Goal: Task Accomplishment & Management: Use online tool/utility

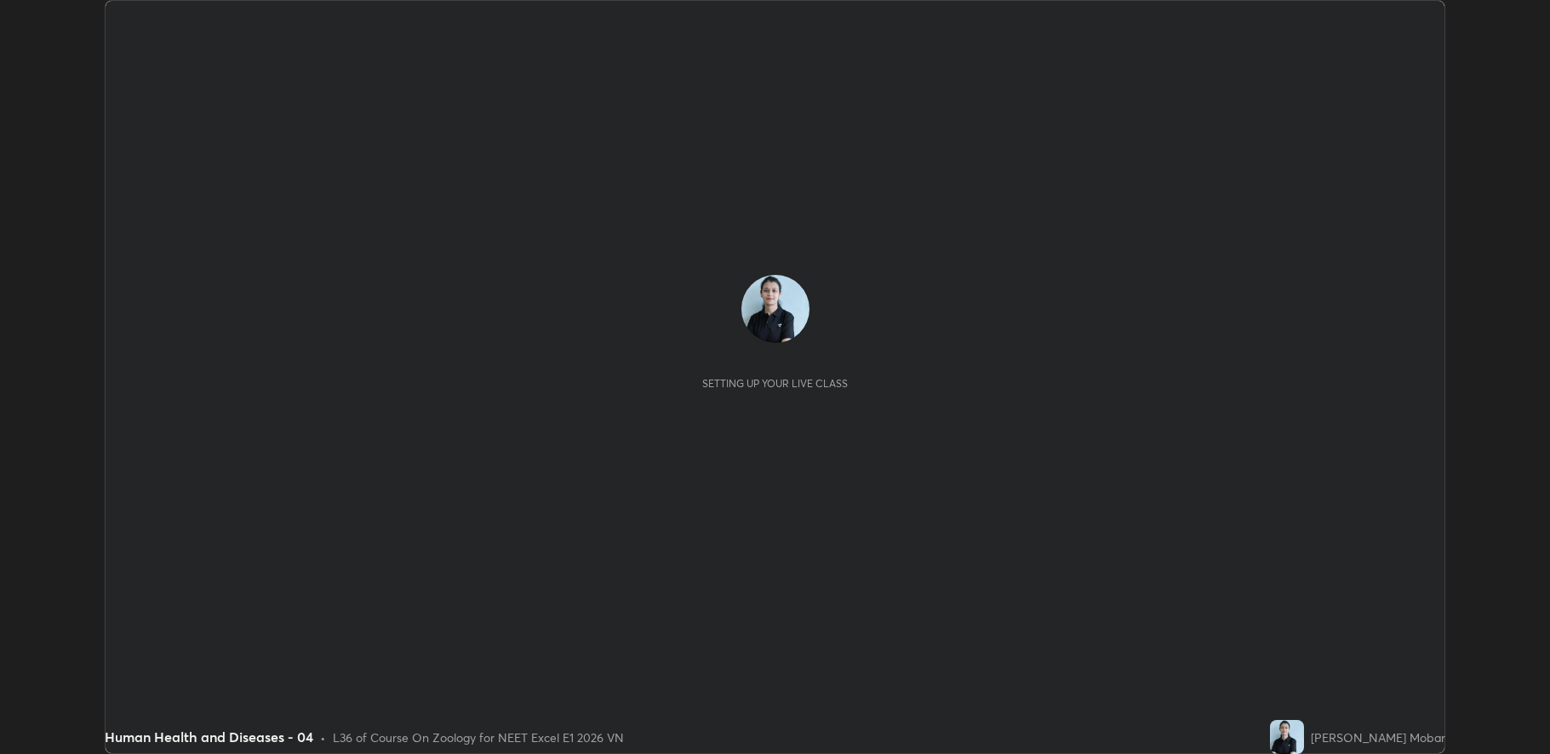
scroll to position [754, 1550]
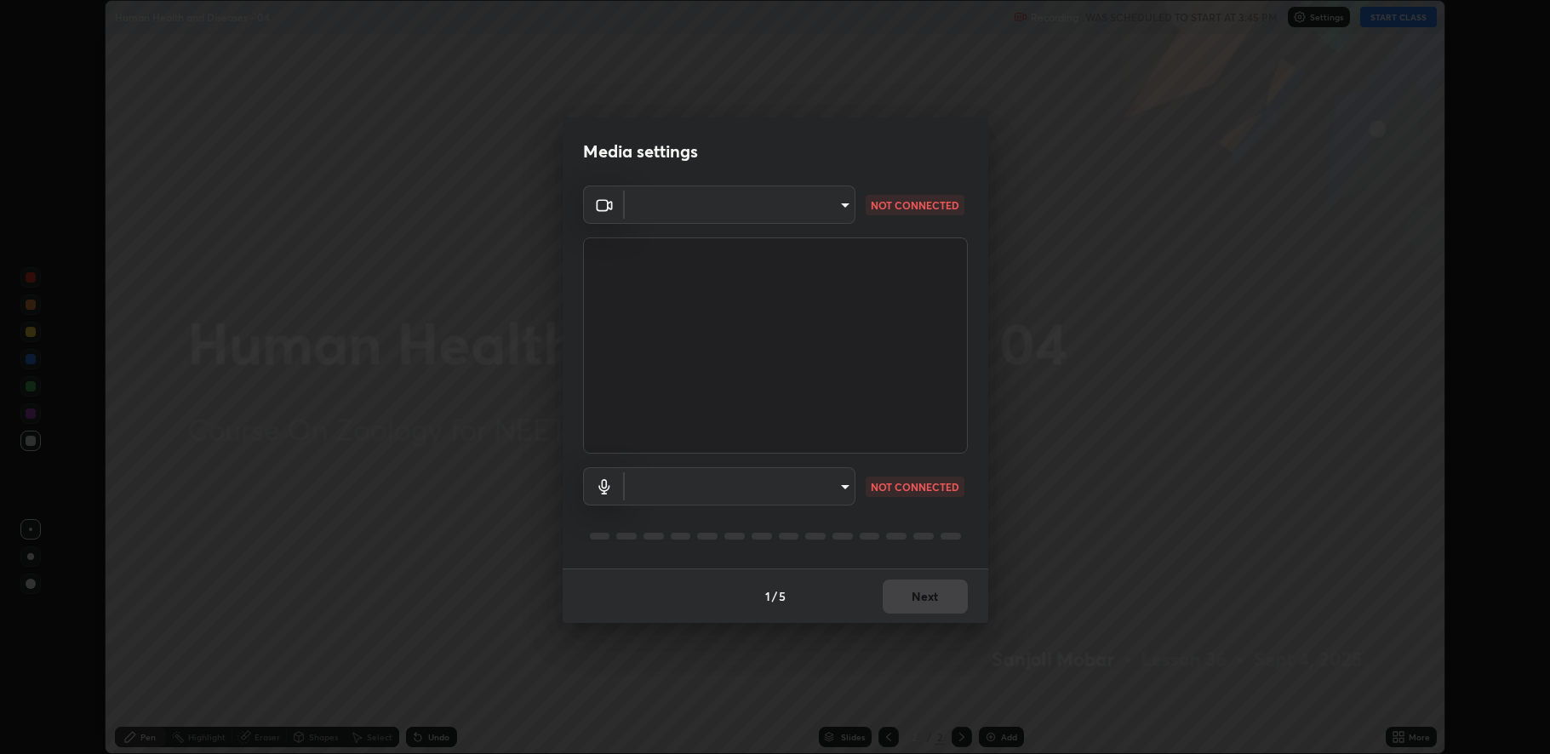
type input "fbf3bf66c54ebdc22d4a916e1eeea5187fc1625fd733ae2b86b360c30985395f"
type input "default"
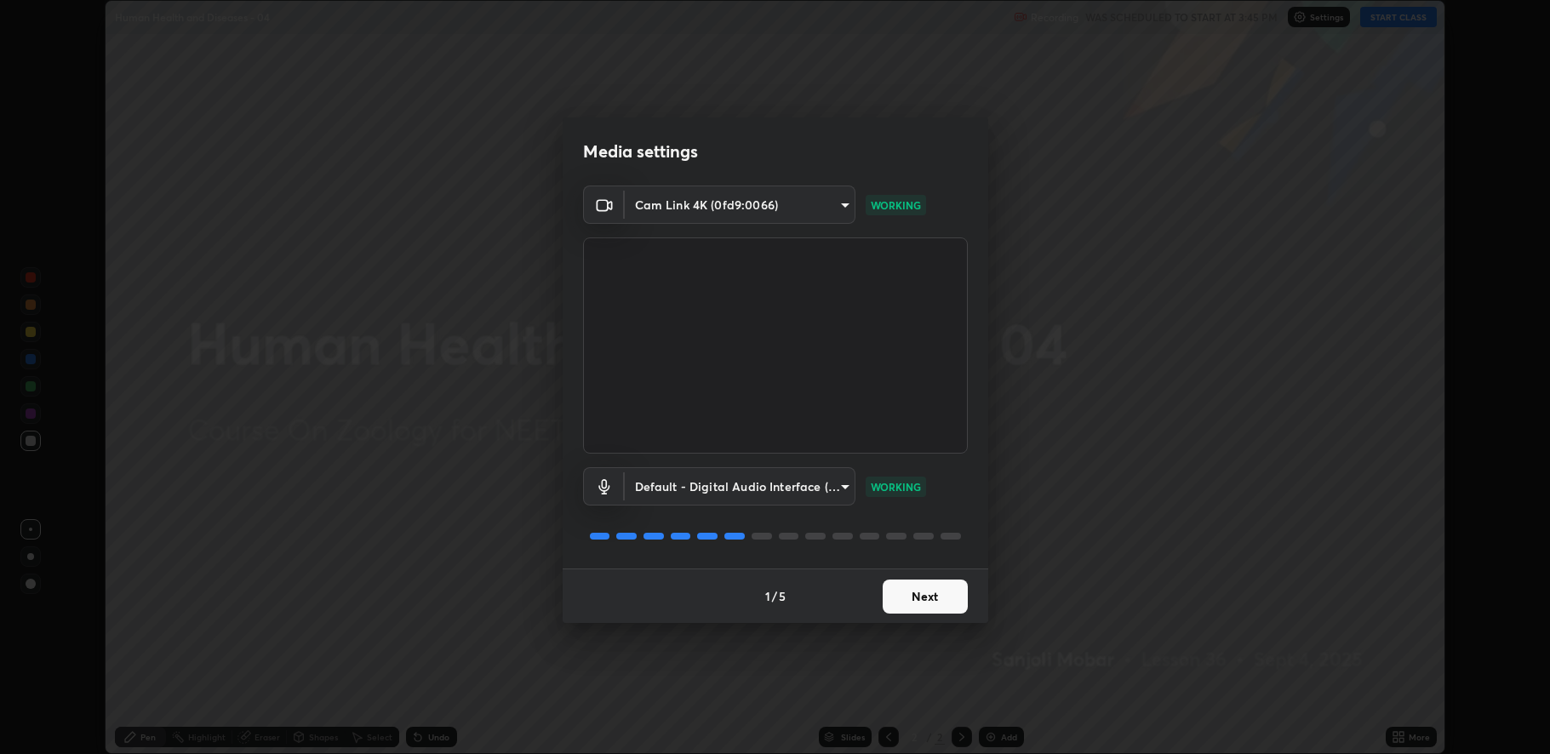
click at [908, 593] on button "Next" at bounding box center [925, 597] width 85 height 34
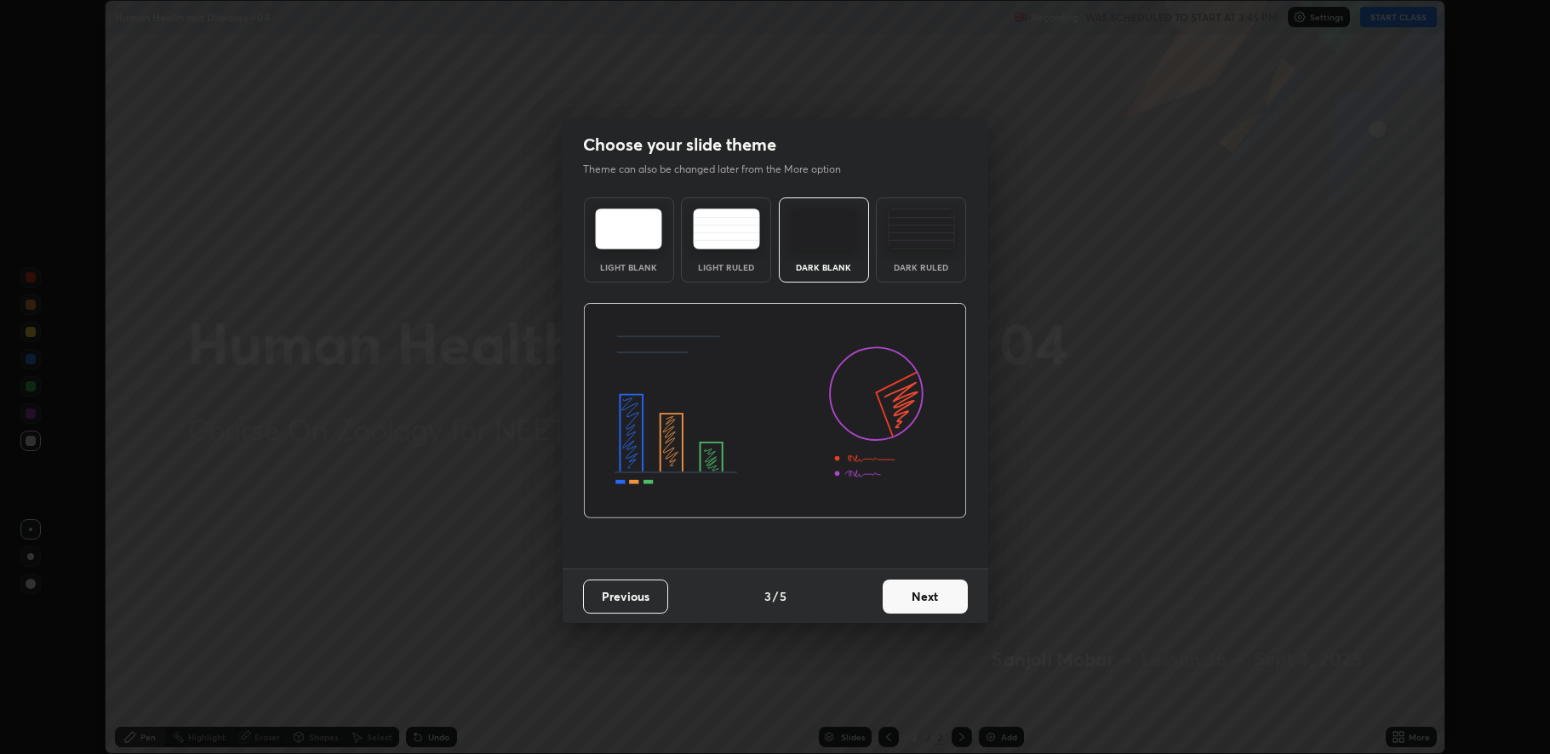
click at [921, 590] on button "Next" at bounding box center [925, 597] width 85 height 34
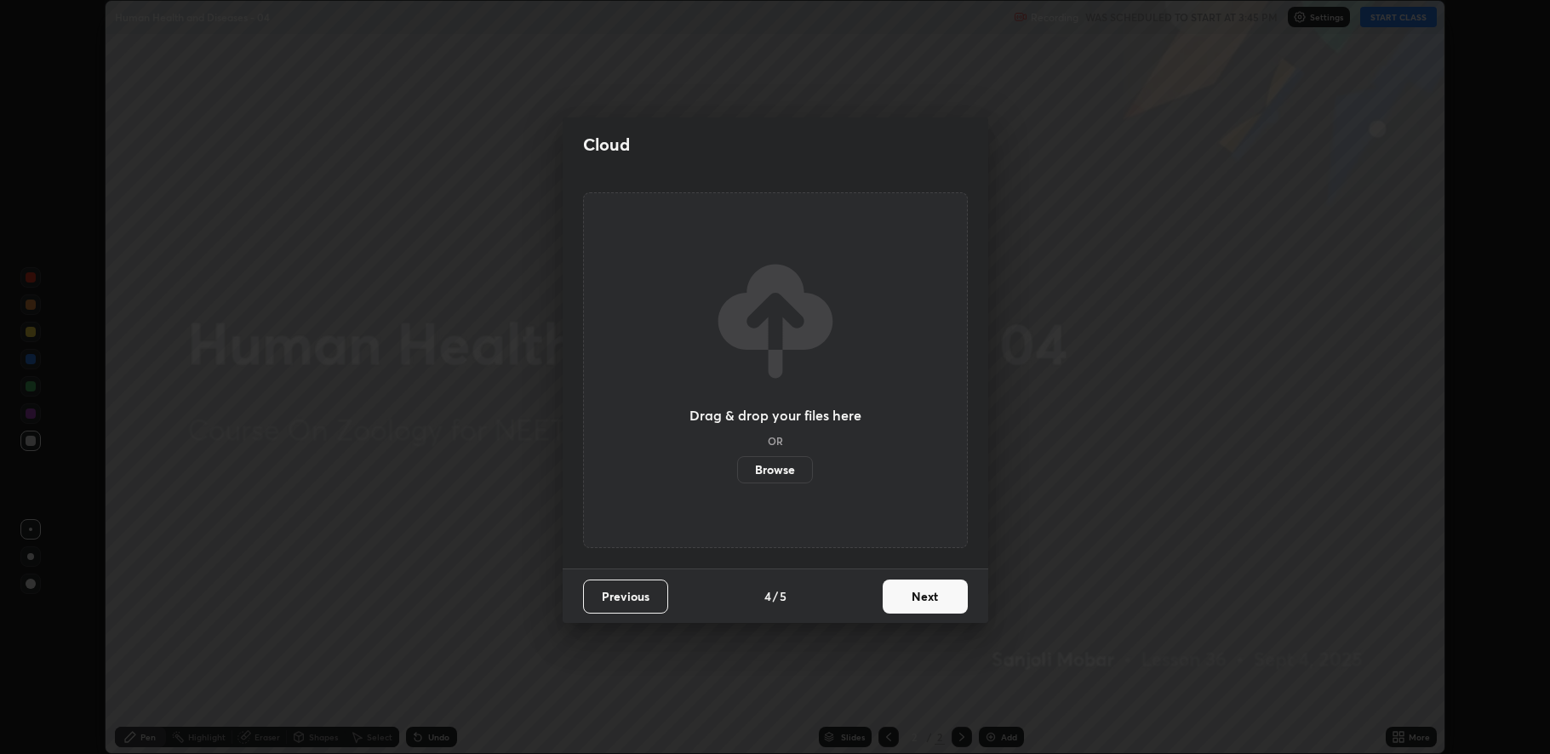
click at [924, 591] on button "Next" at bounding box center [925, 597] width 85 height 34
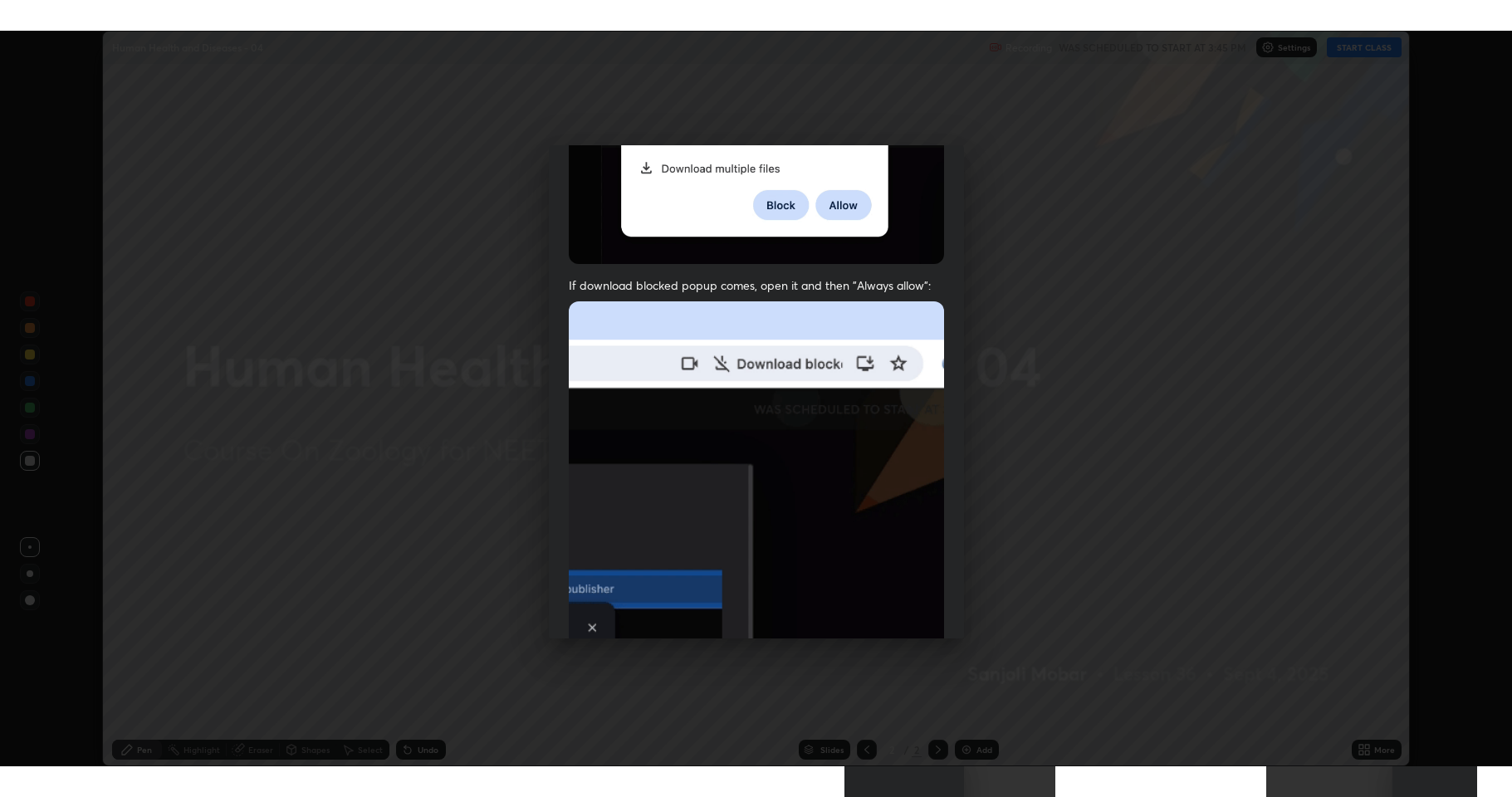
scroll to position [338, 0]
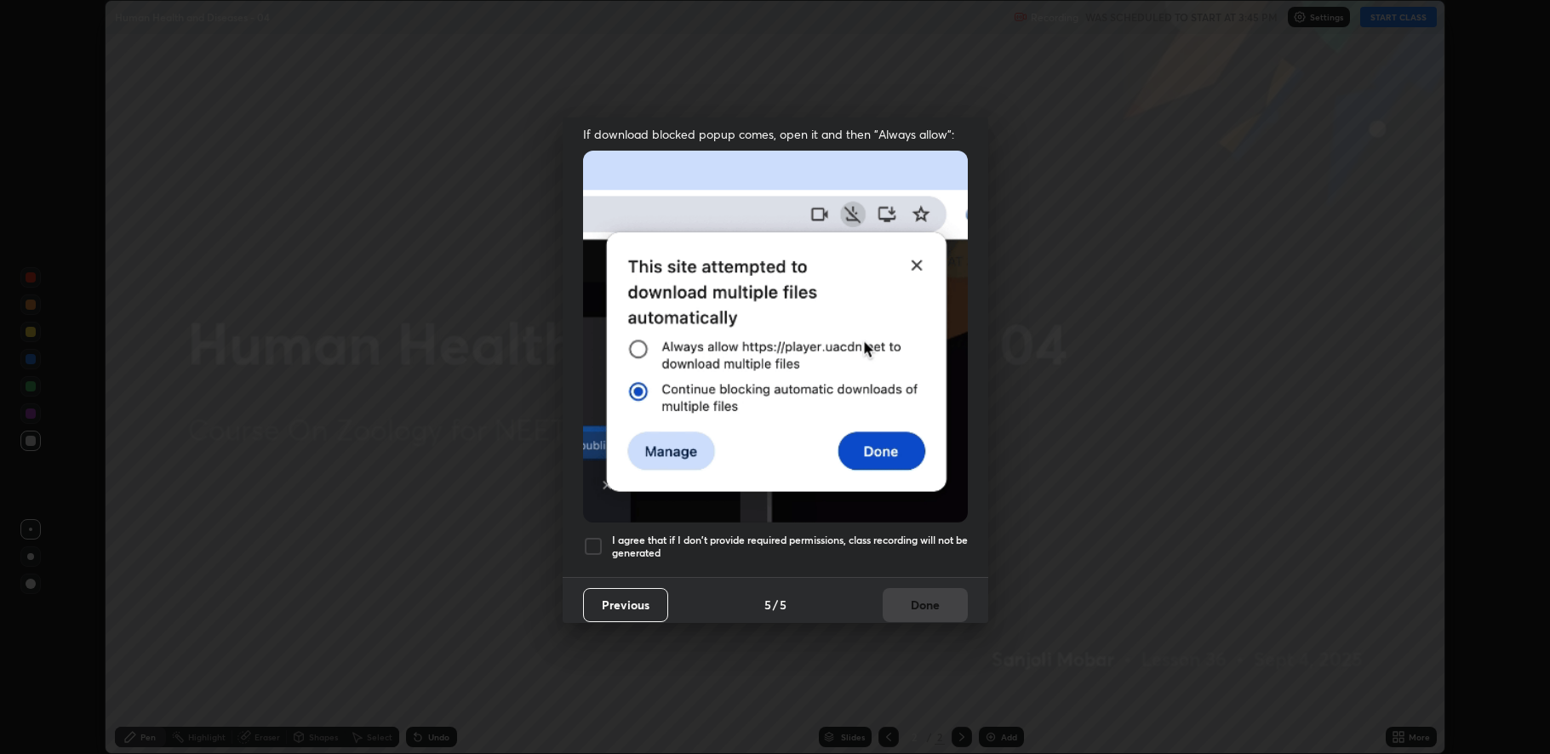
click at [596, 536] on div at bounding box center [593, 546] width 20 height 20
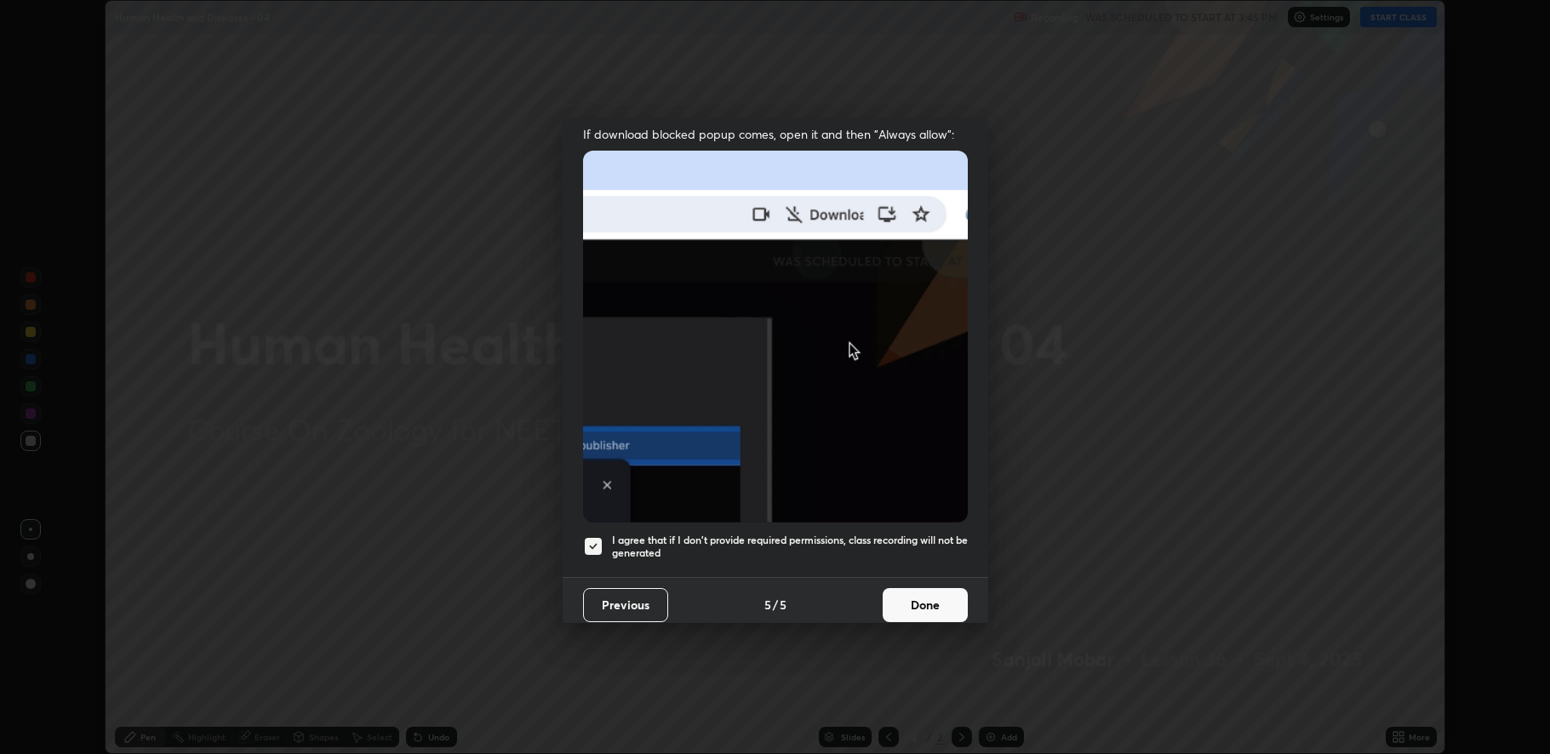
click at [902, 610] on button "Done" at bounding box center [925, 605] width 85 height 34
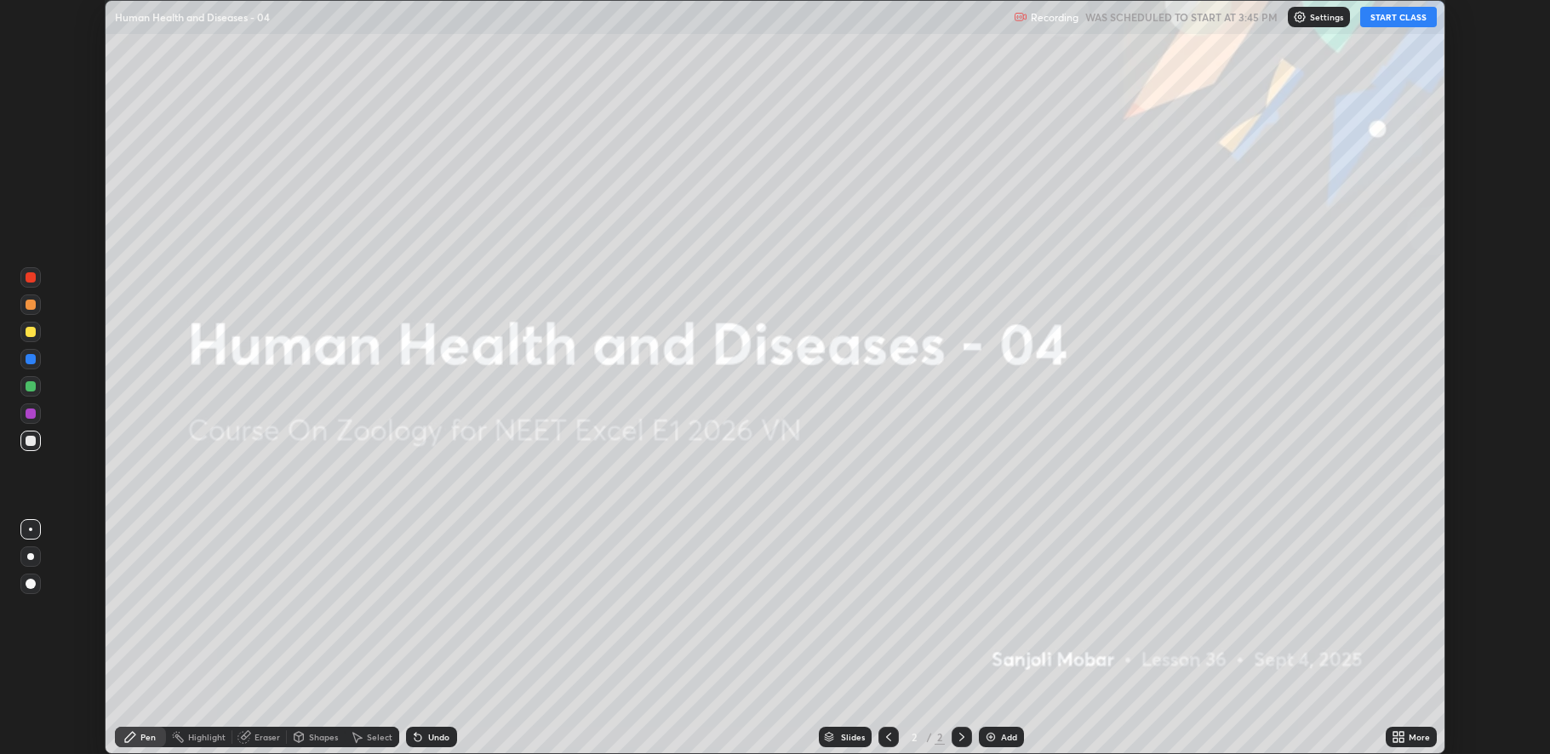
click at [1396, 17] on button "START CLASS" at bounding box center [1398, 17] width 77 height 20
click at [1398, 732] on icon at bounding box center [1396, 734] width 4 height 4
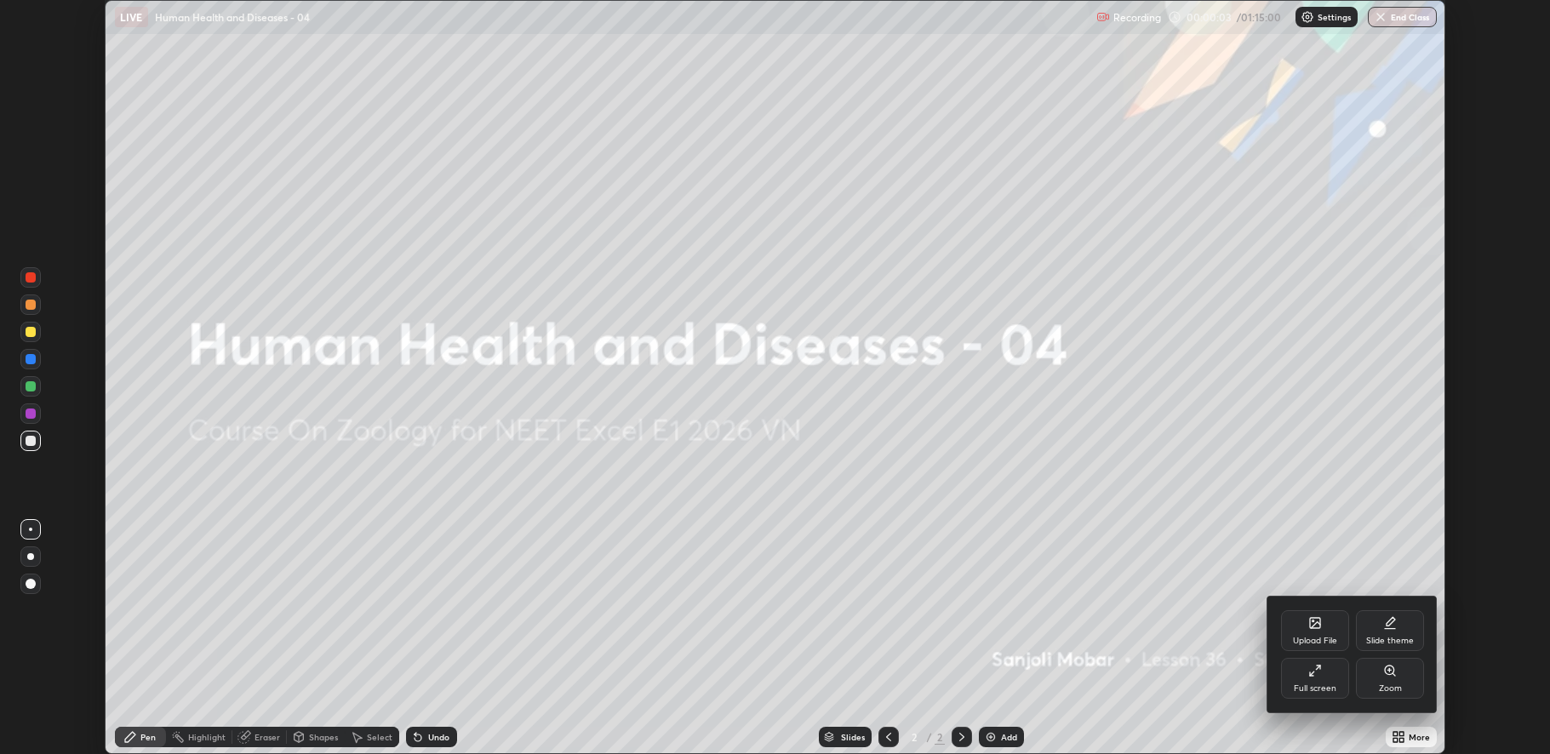
click at [1291, 672] on div "Full screen" at bounding box center [1315, 678] width 68 height 41
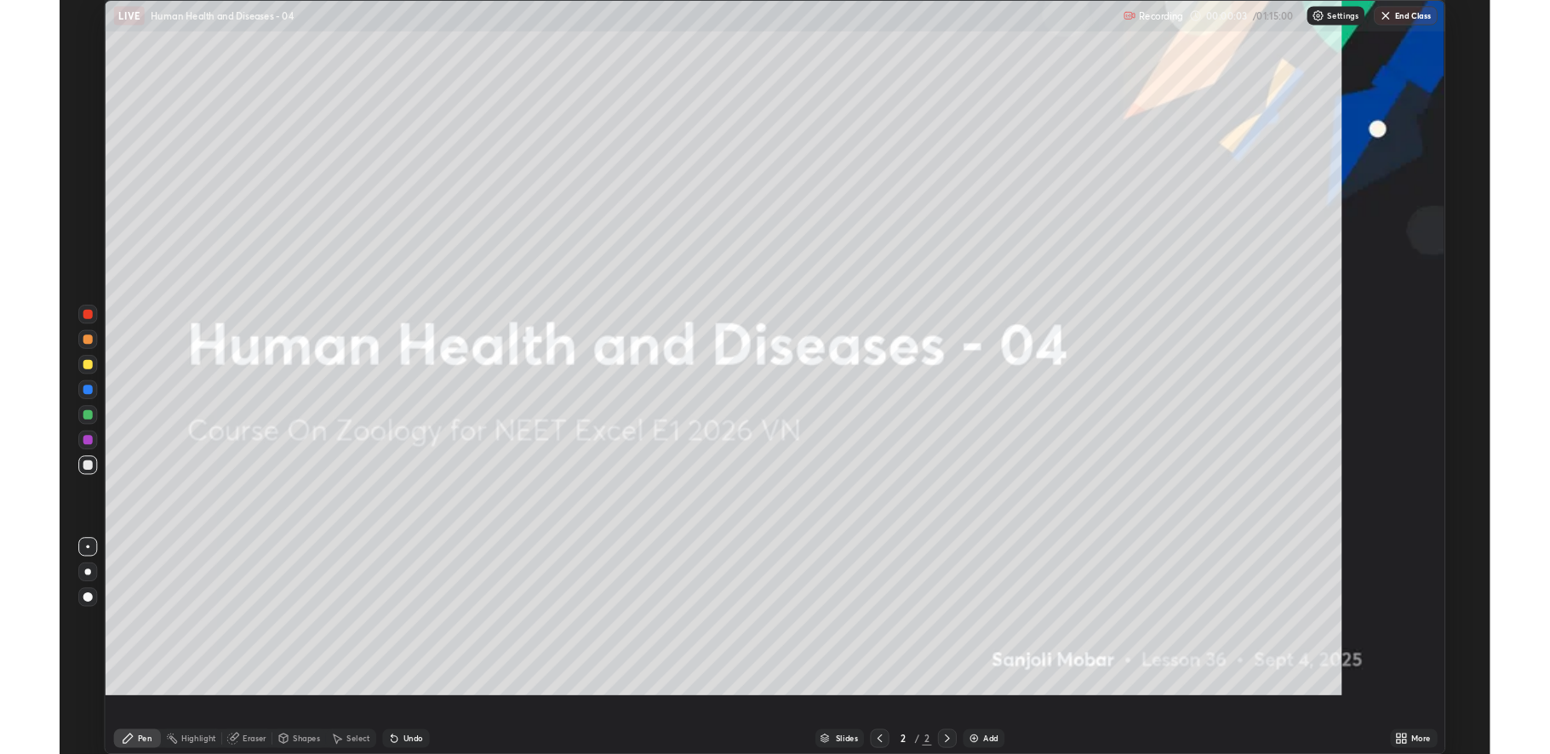
scroll to position [817, 1550]
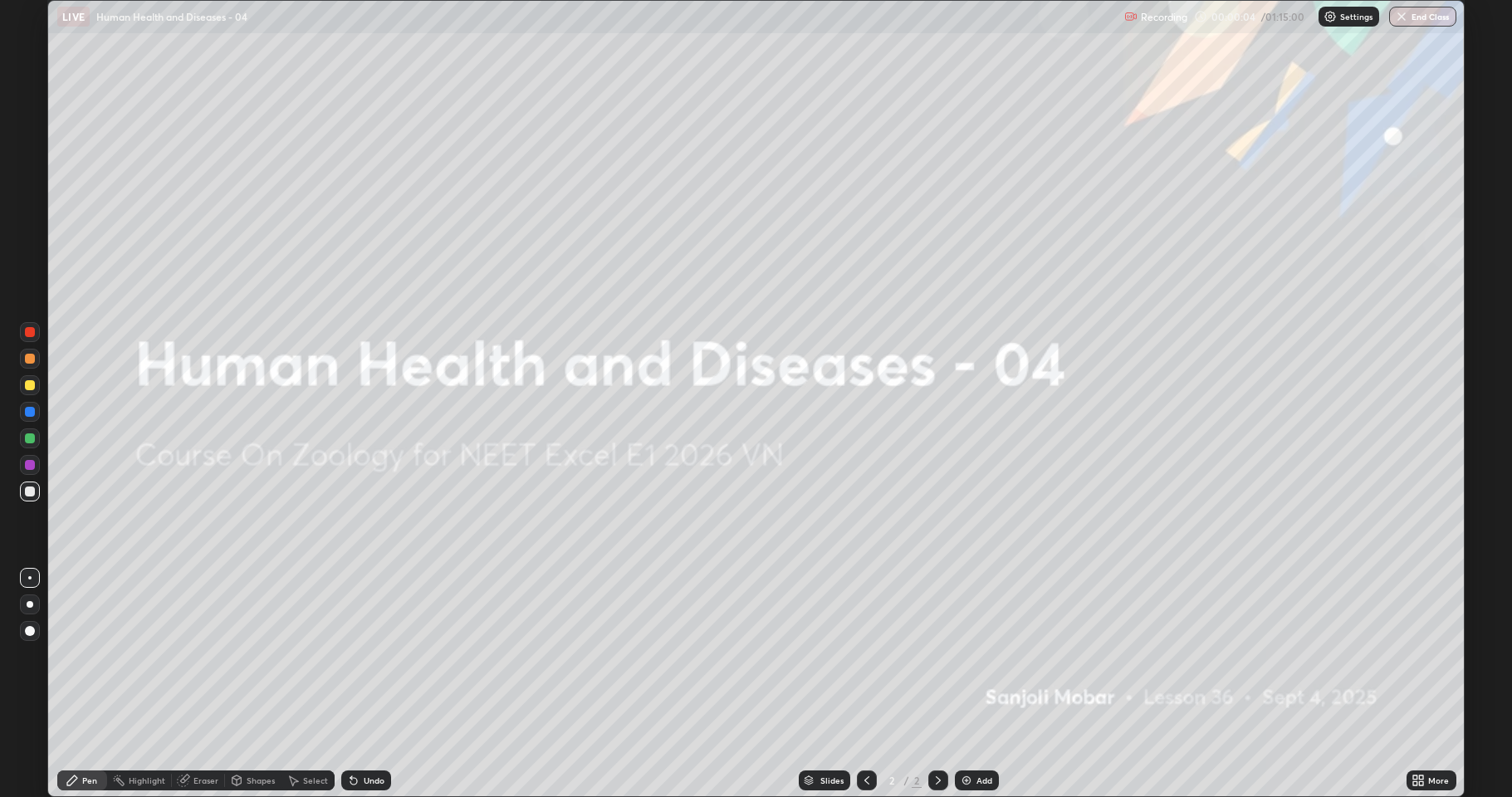
click at [985, 735] on div "Add" at bounding box center [984, 780] width 16 height 9
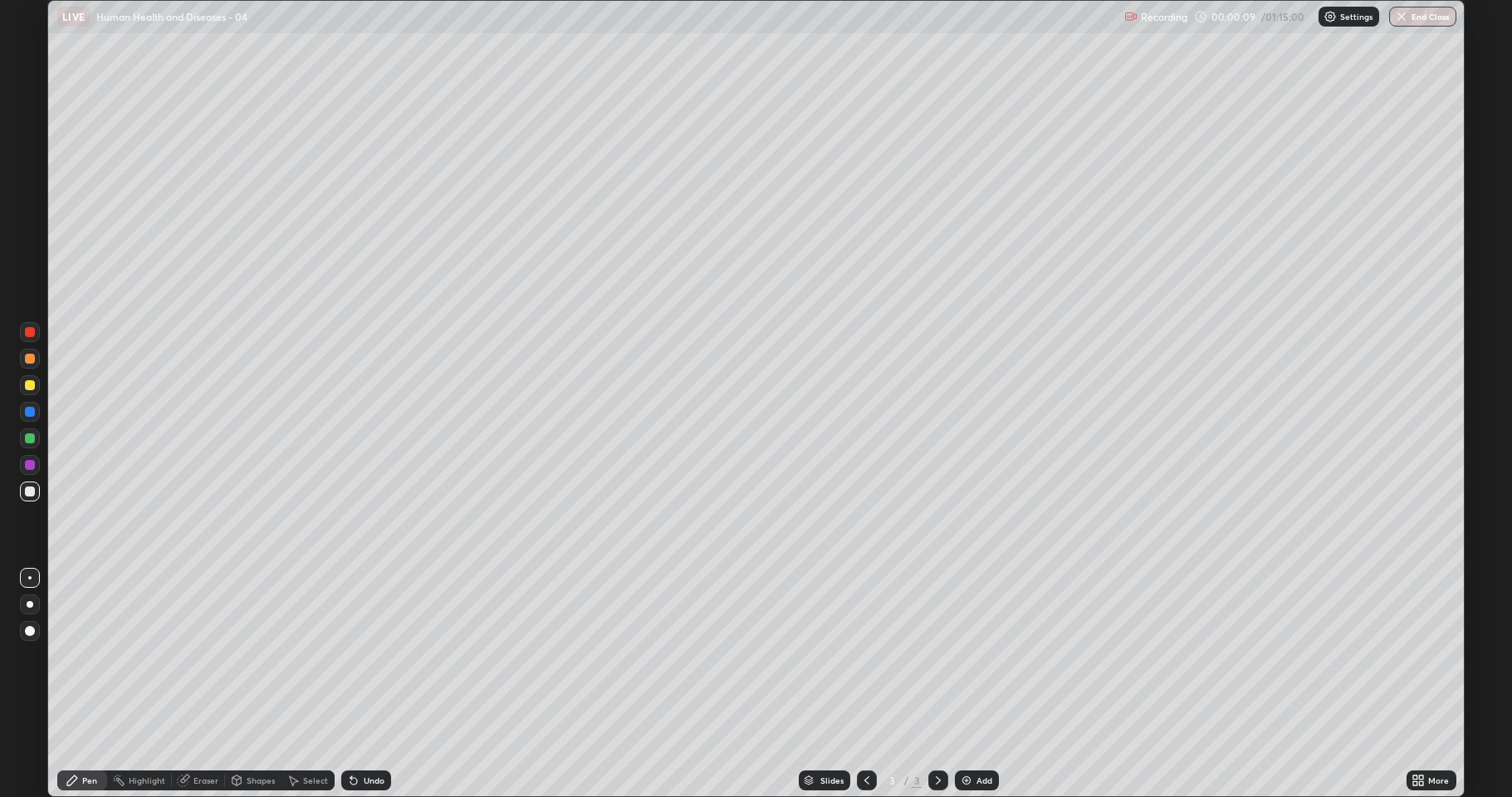
click at [36, 630] on div at bounding box center [29, 631] width 20 height 20
click at [30, 578] on div at bounding box center [29, 578] width 3 height 3
click at [379, 735] on div "Undo" at bounding box center [374, 780] width 20 height 9
click at [382, 735] on div "Undo" at bounding box center [374, 780] width 20 height 9
click at [28, 331] on div at bounding box center [30, 332] width 10 height 10
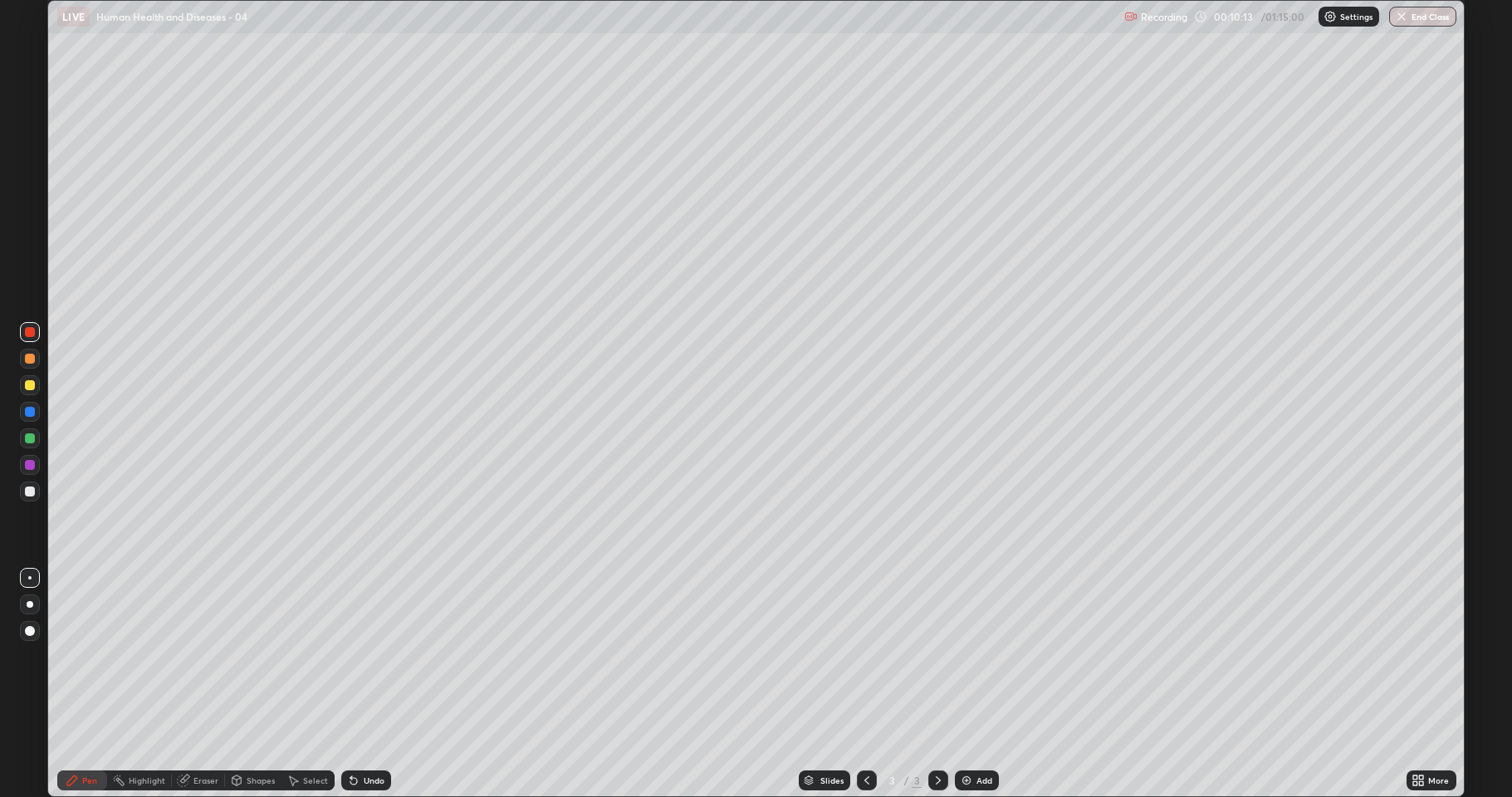
click at [21, 355] on div at bounding box center [29, 359] width 20 height 20
click at [36, 385] on div at bounding box center [29, 385] width 20 height 20
click at [375, 735] on div "Undo" at bounding box center [374, 780] width 20 height 9
click at [378, 735] on div "Undo" at bounding box center [374, 780] width 20 height 9
click at [350, 735] on icon at bounding box center [351, 777] width 2 height 2
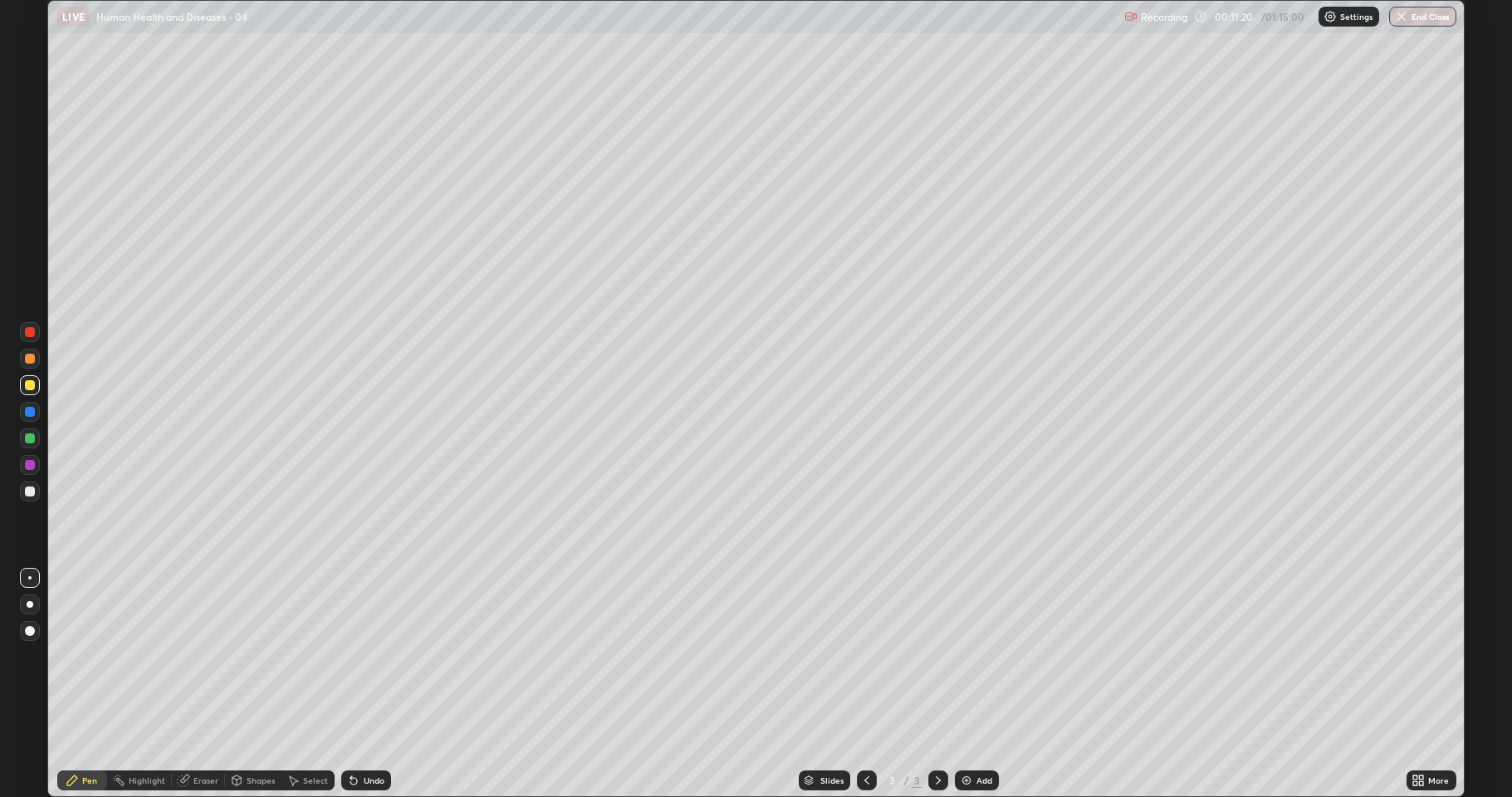
click at [350, 735] on icon at bounding box center [351, 777] width 2 height 2
click at [356, 735] on div "Undo" at bounding box center [366, 780] width 50 height 20
click at [356, 735] on icon at bounding box center [354, 780] width 14 height 14
click at [350, 735] on icon at bounding box center [351, 777] width 2 height 2
click at [25, 386] on div at bounding box center [30, 385] width 10 height 10
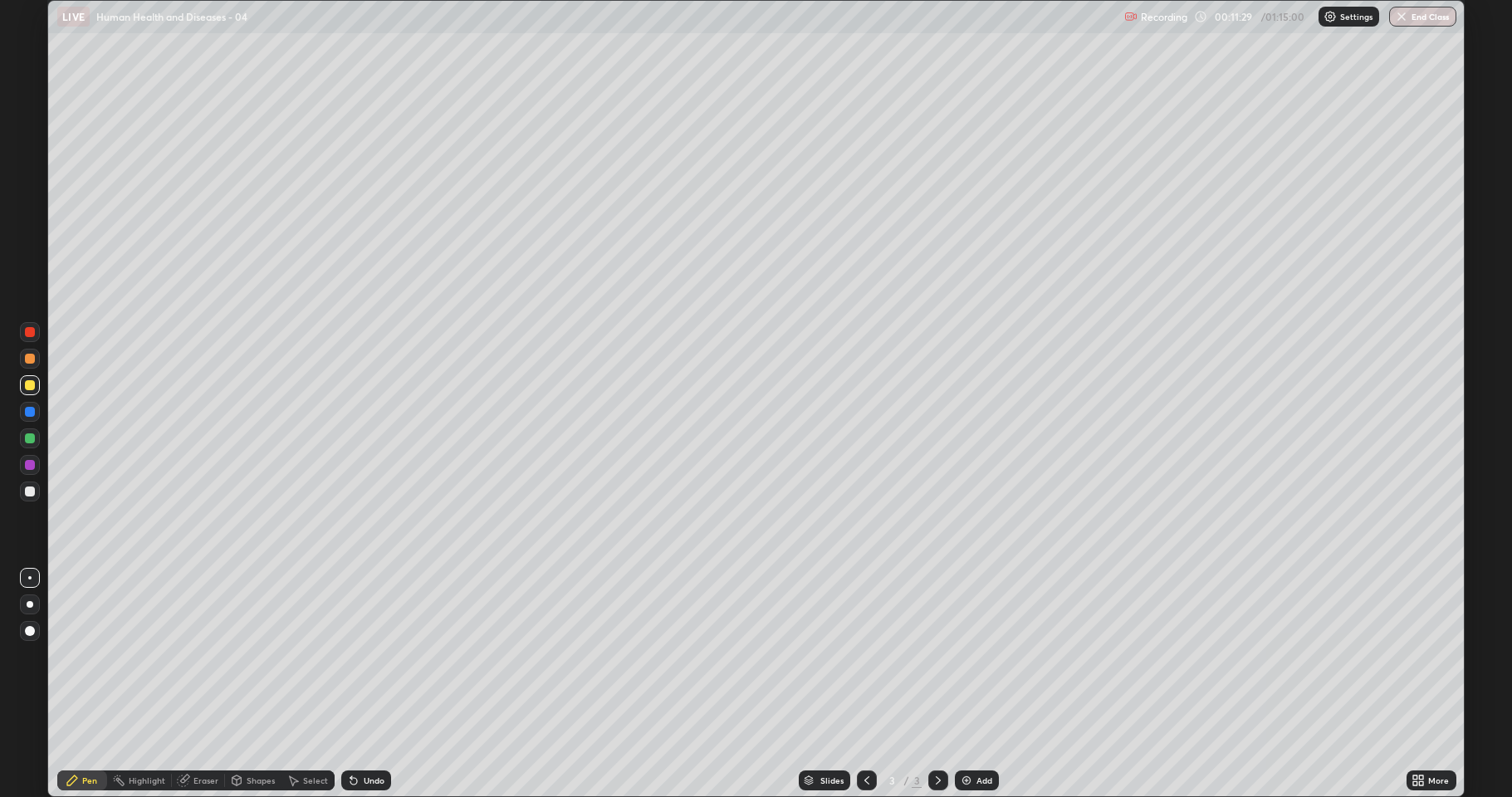
click at [27, 416] on div at bounding box center [30, 412] width 10 height 10
click at [21, 384] on div at bounding box center [29, 385] width 20 height 20
click at [22, 389] on div at bounding box center [29, 385] width 20 height 20
click at [1423, 735] on icon at bounding box center [1418, 780] width 14 height 14
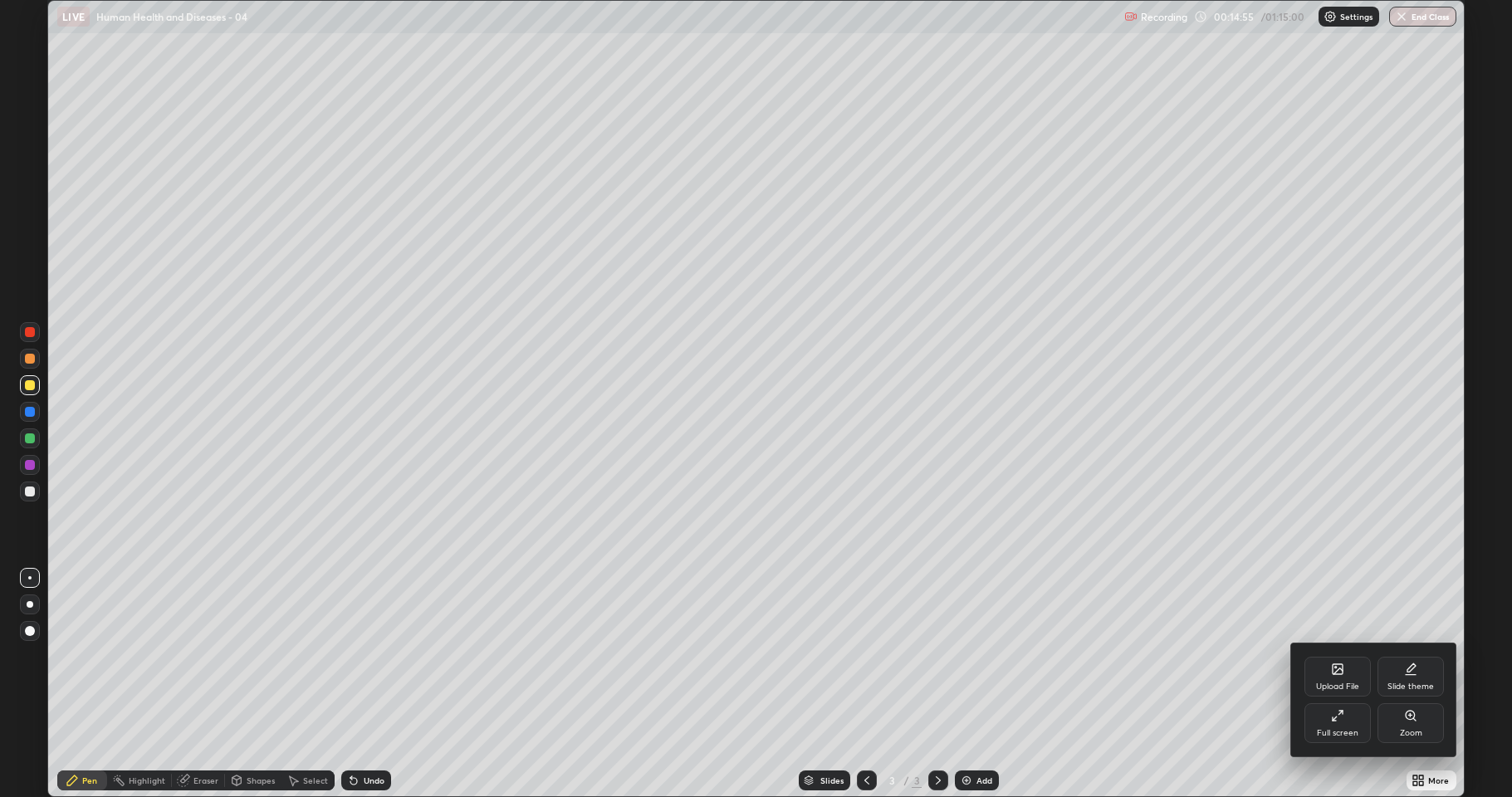
click at [1343, 723] on div "Full screen" at bounding box center [1337, 723] width 66 height 40
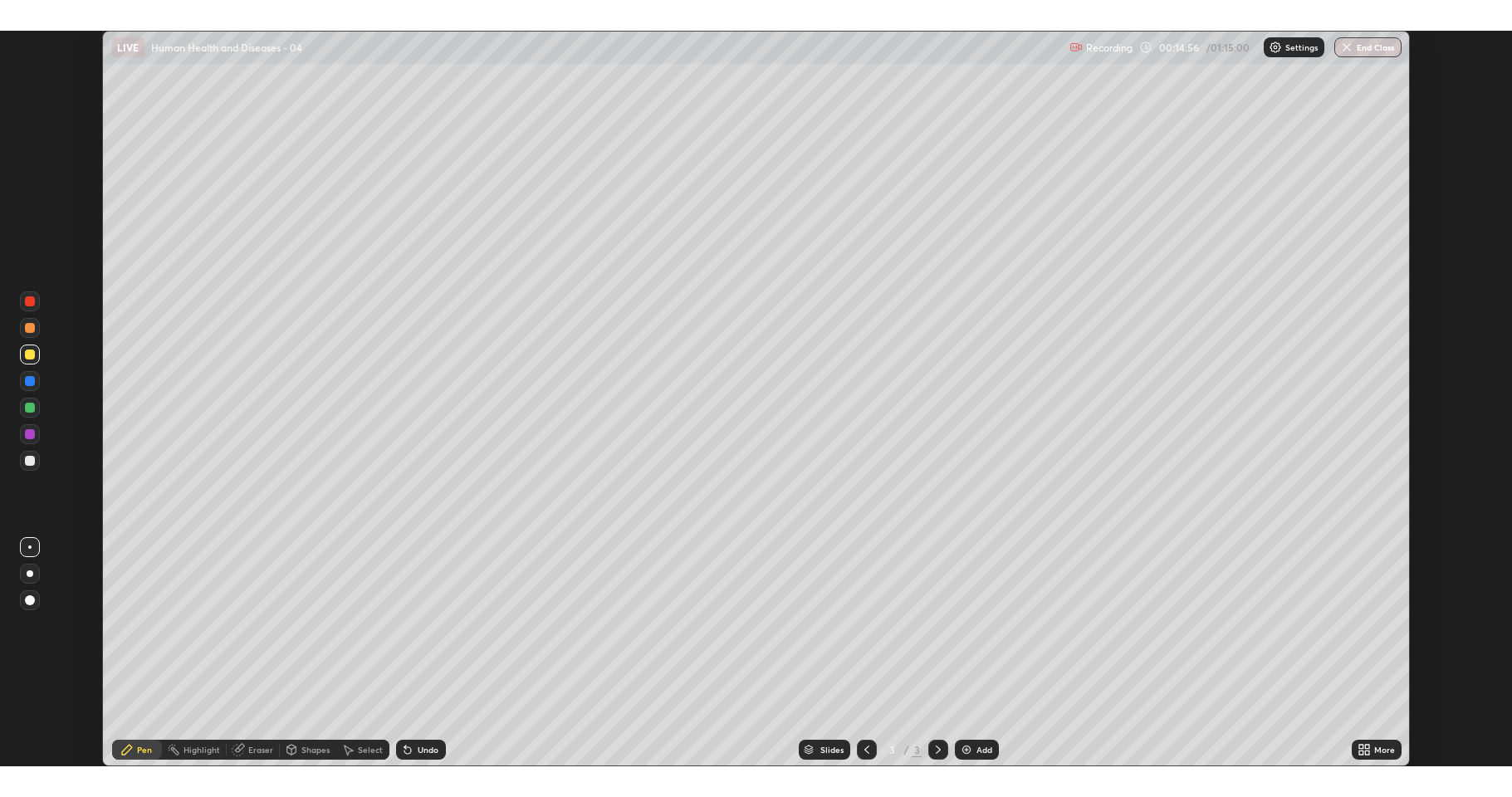
scroll to position [82307, 81528]
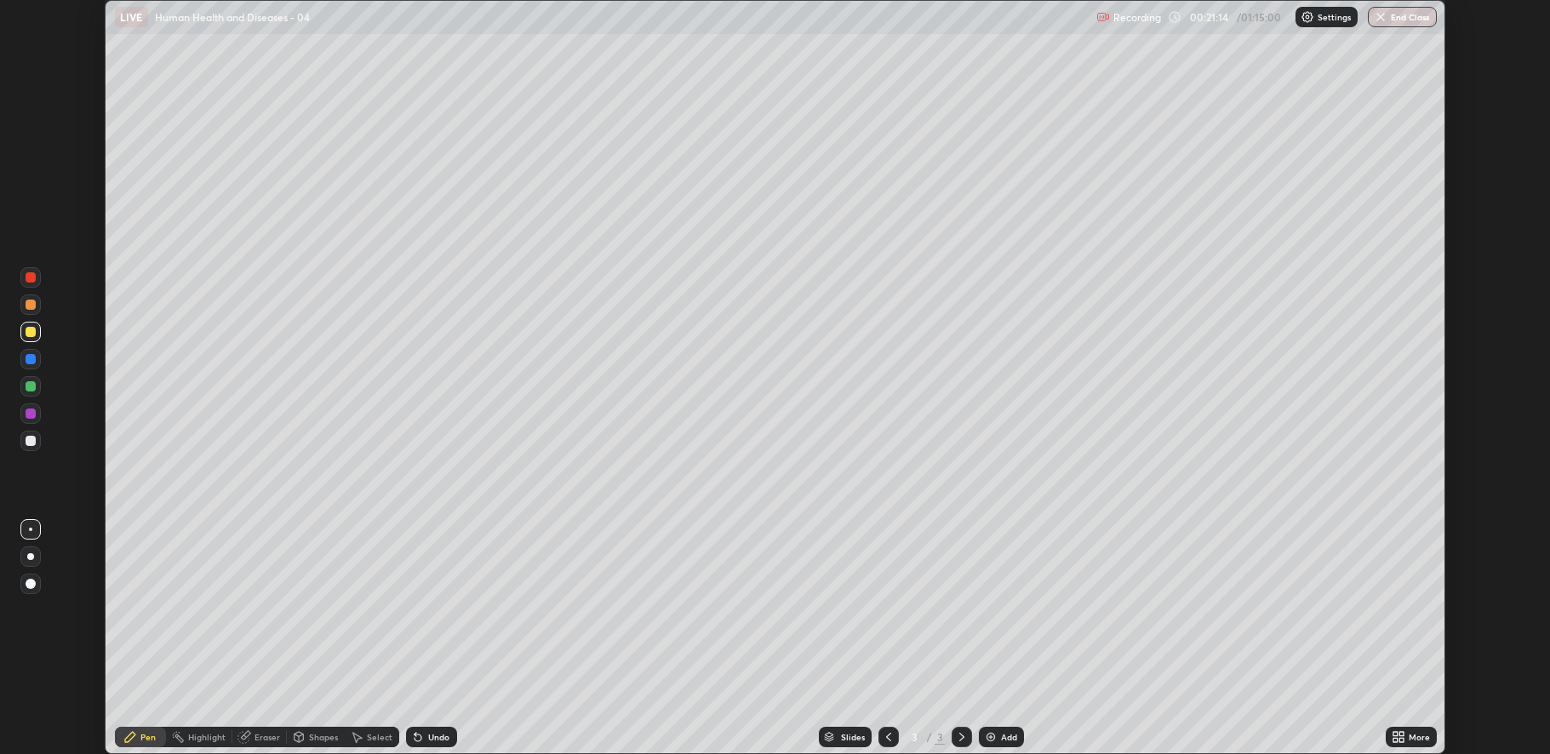
click at [1387, 739] on div "More" at bounding box center [1411, 737] width 51 height 20
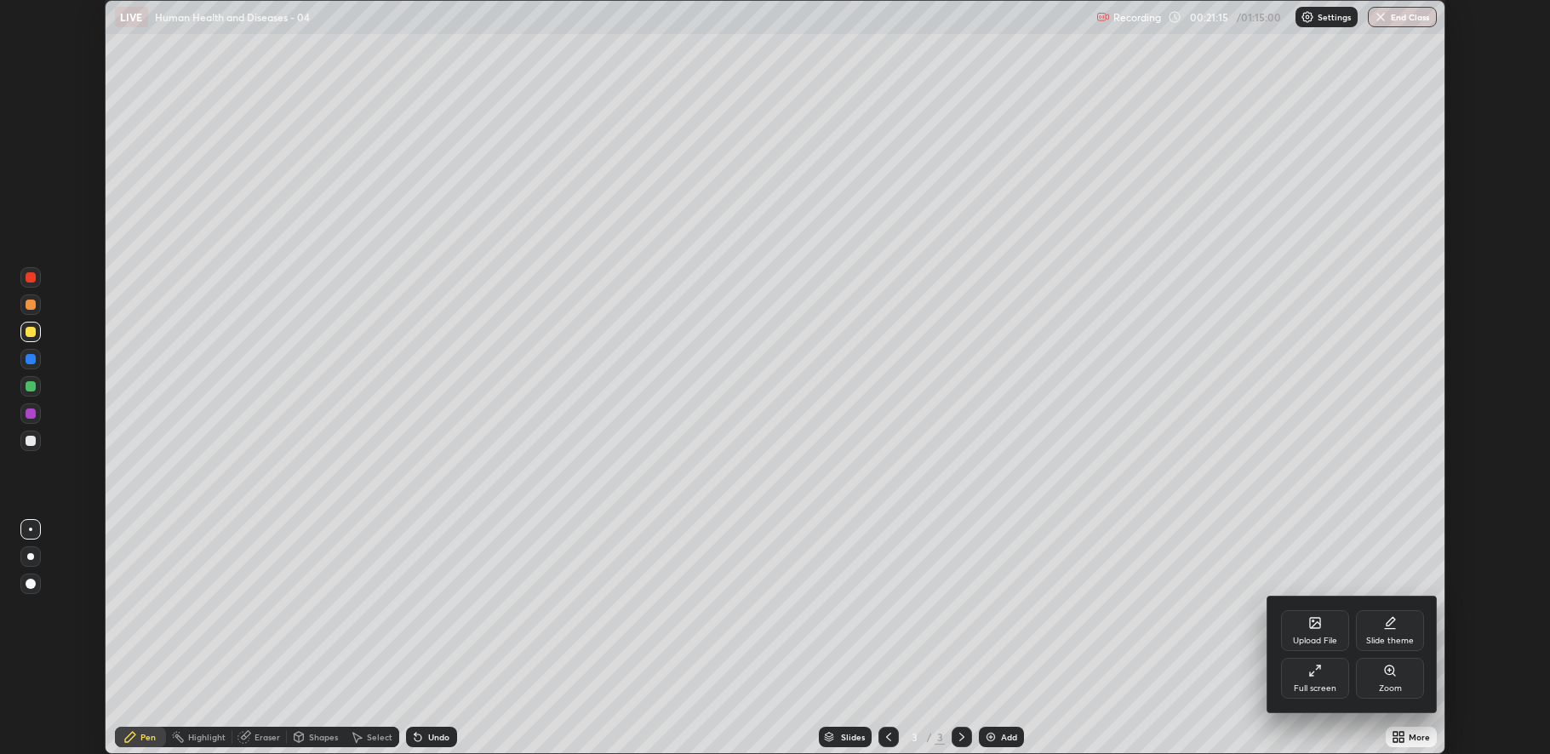
click at [1314, 674] on icon at bounding box center [1315, 671] width 14 height 14
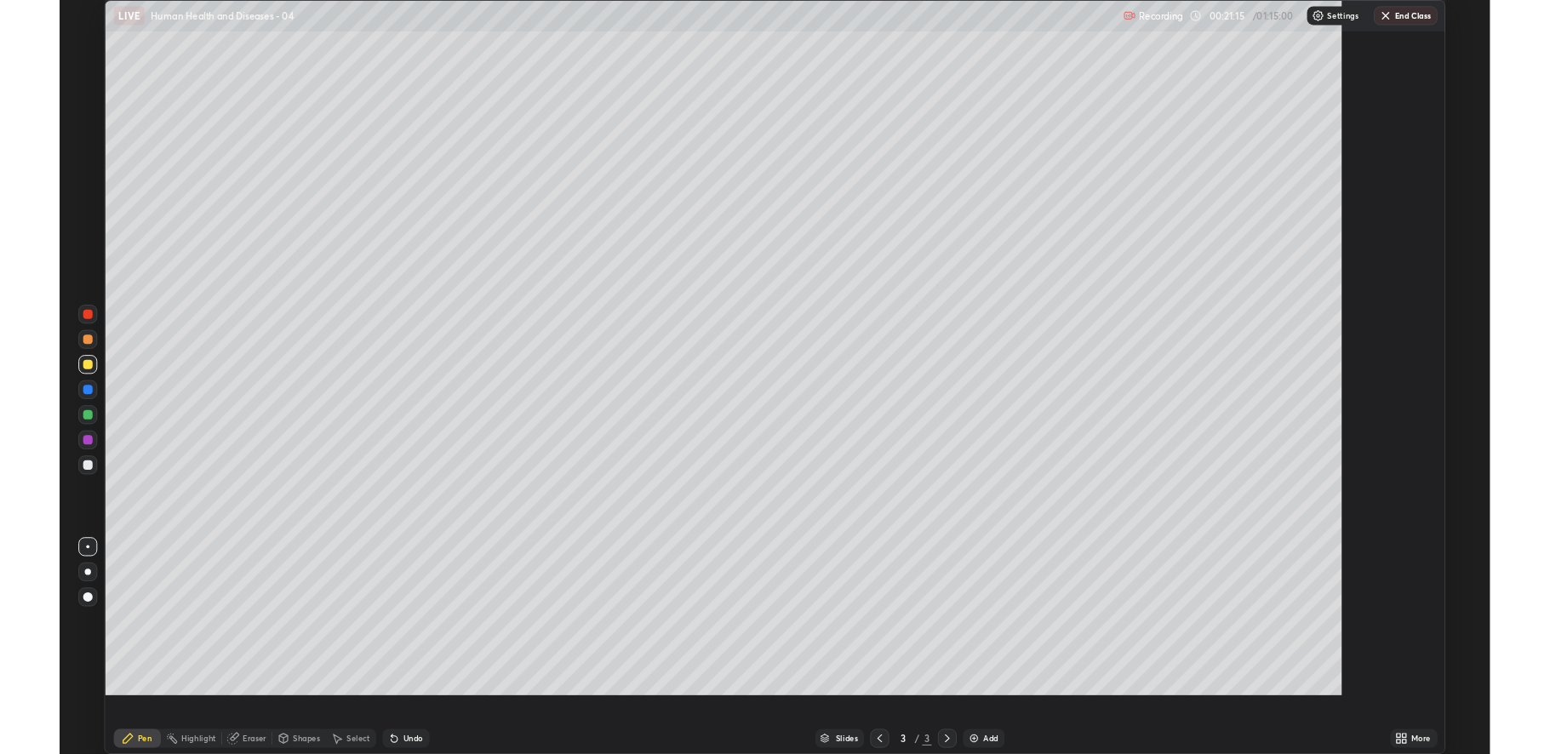
scroll to position [817, 1550]
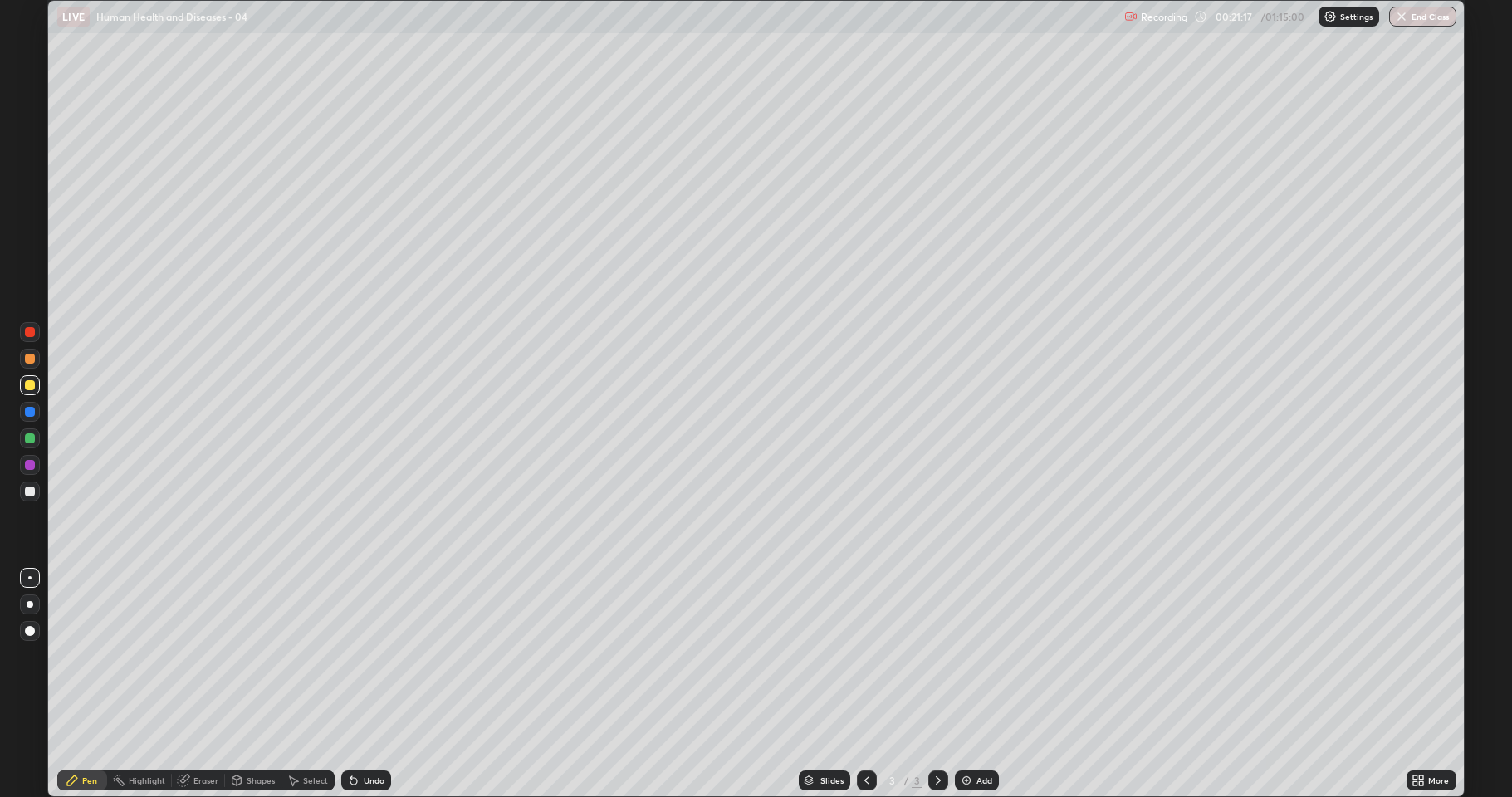
click at [204, 735] on div "Eraser" at bounding box center [206, 780] width 25 height 9
click at [89, 735] on div "Pen" at bounding box center [89, 780] width 15 height 9
click at [360, 735] on div "Undo" at bounding box center [366, 780] width 50 height 20
click at [194, 735] on div "Eraser" at bounding box center [206, 780] width 25 height 9
click at [86, 735] on div "Pen" at bounding box center [89, 780] width 15 height 9
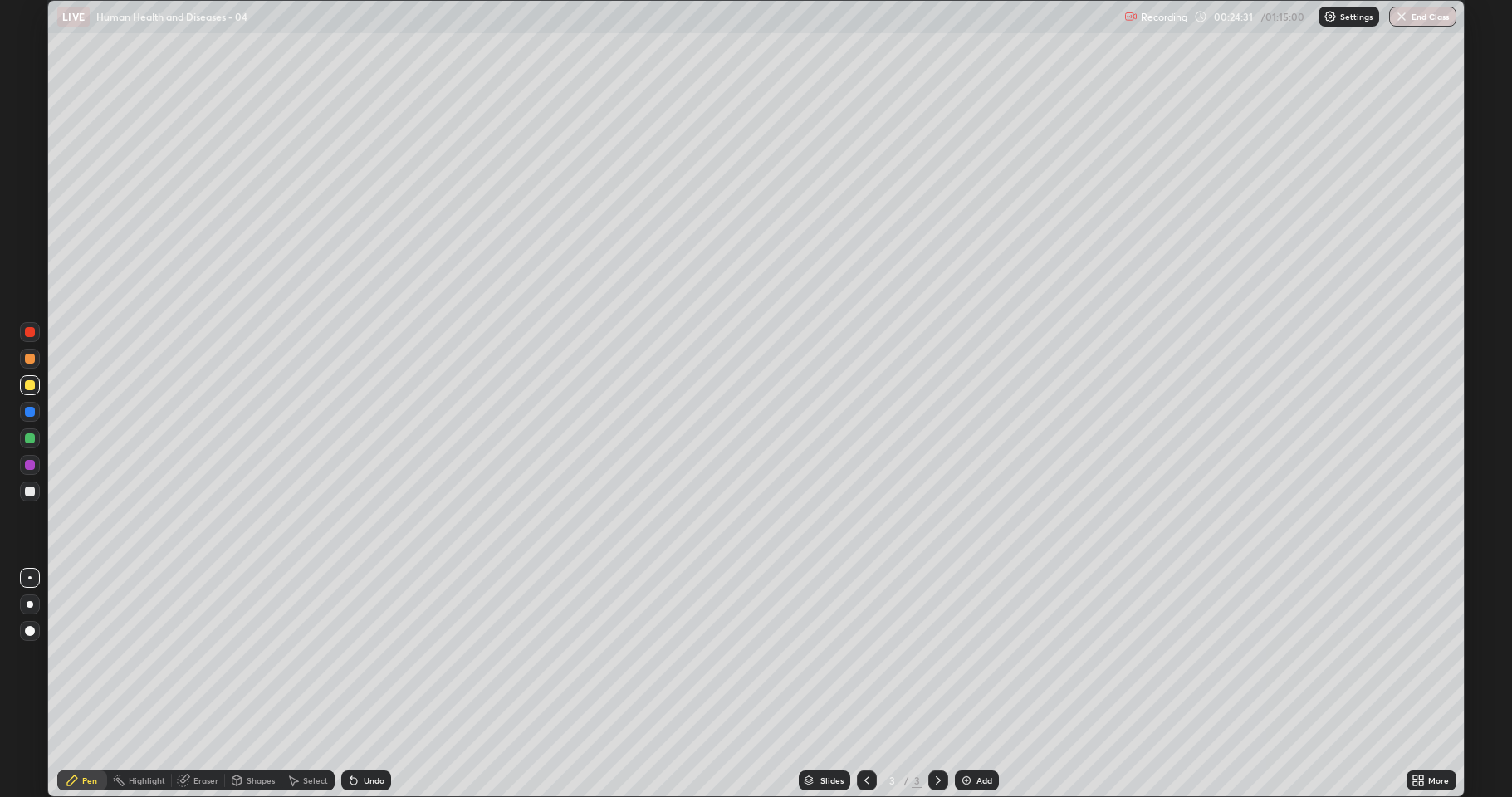
click at [36, 492] on div at bounding box center [29, 492] width 20 height 20
click at [976, 735] on div "Add" at bounding box center [984, 780] width 16 height 9
click at [21, 639] on div at bounding box center [29, 630] width 20 height 26
click at [34, 380] on div at bounding box center [29, 385] width 20 height 20
click at [0, 407] on div "Setting up your live class" at bounding box center [756, 398] width 1512 height 797
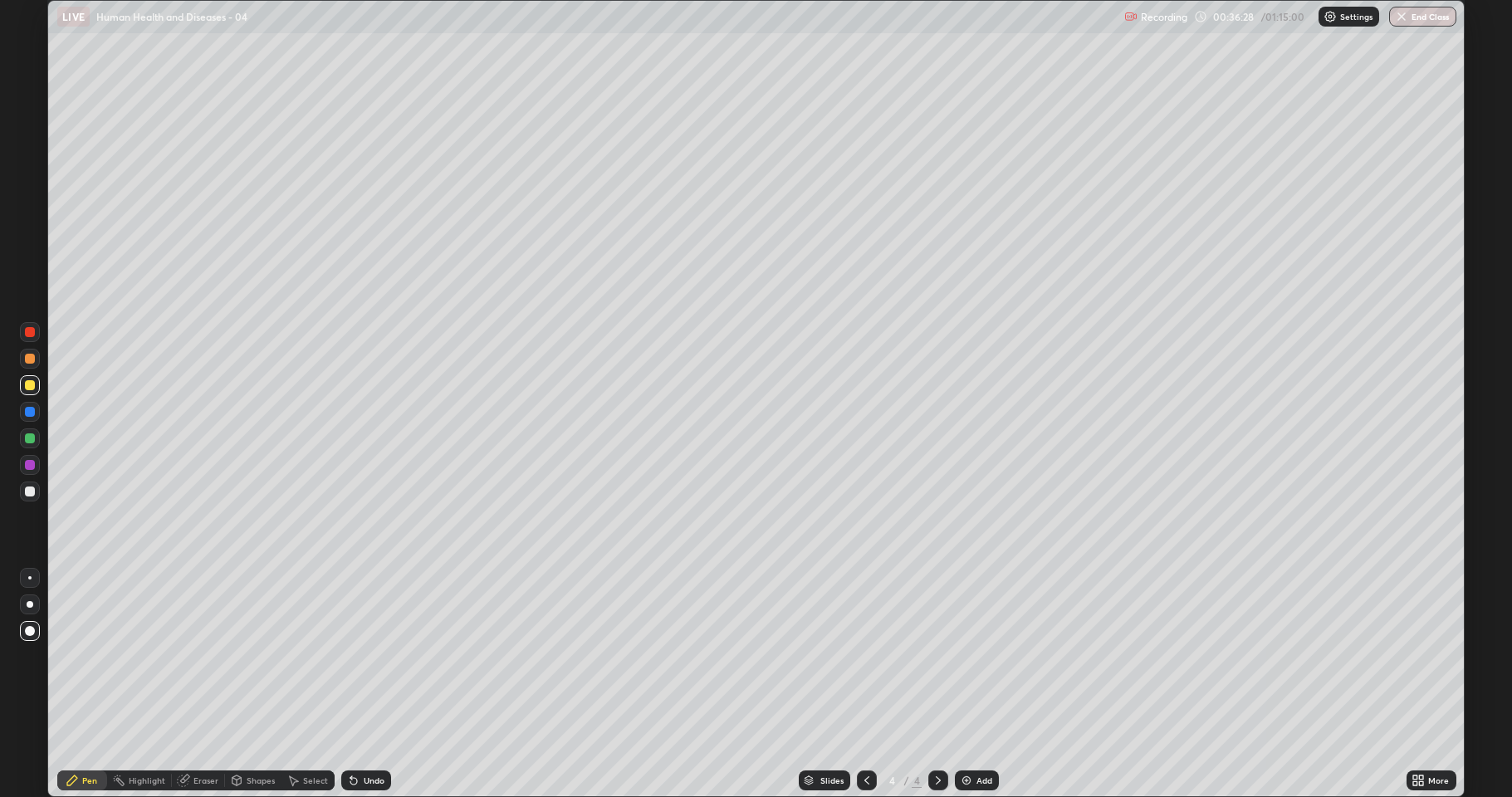
click at [248, 735] on div "Shapes" at bounding box center [260, 780] width 28 height 9
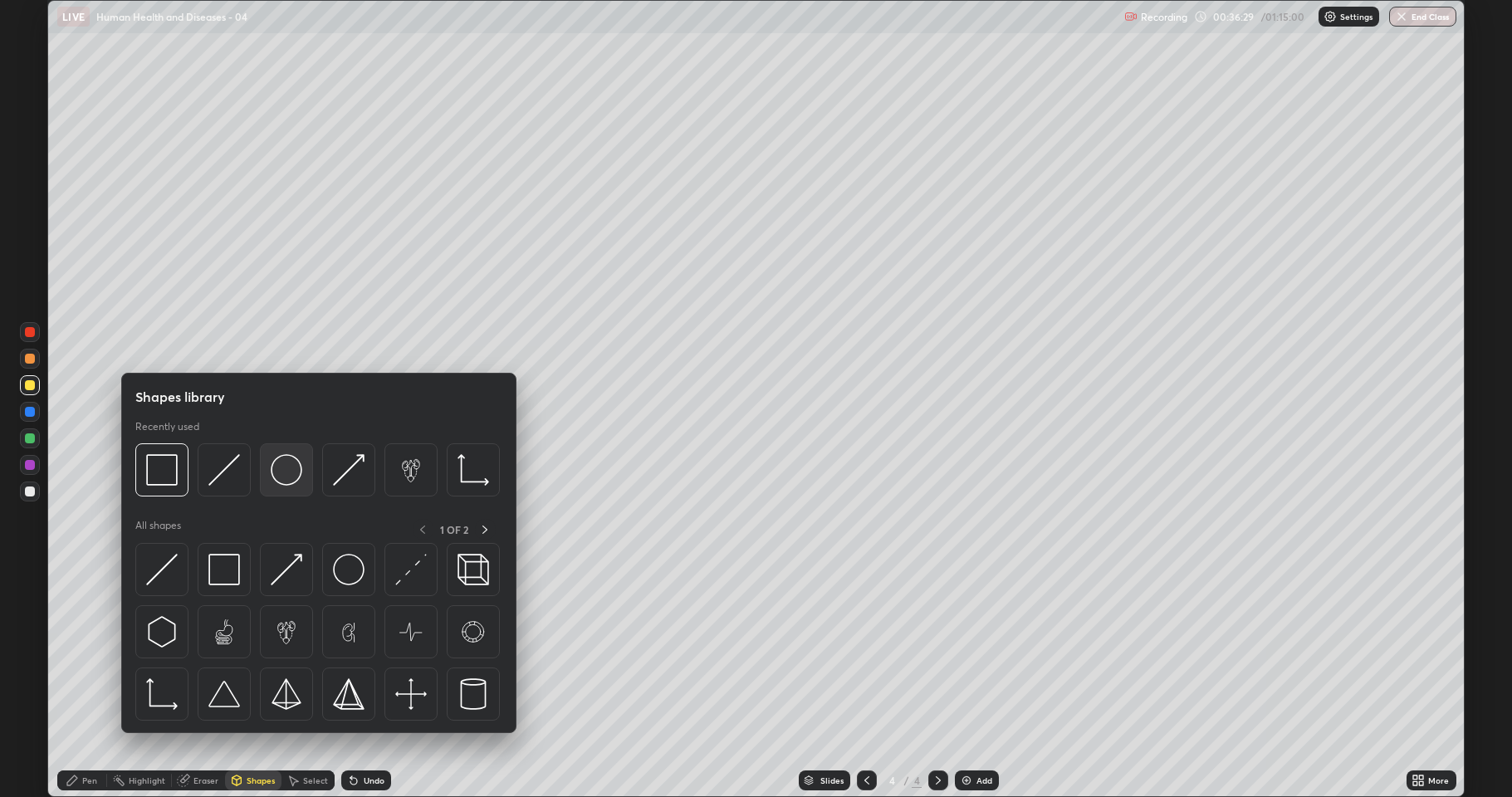
click at [278, 468] on img at bounding box center [287, 470] width 31 height 31
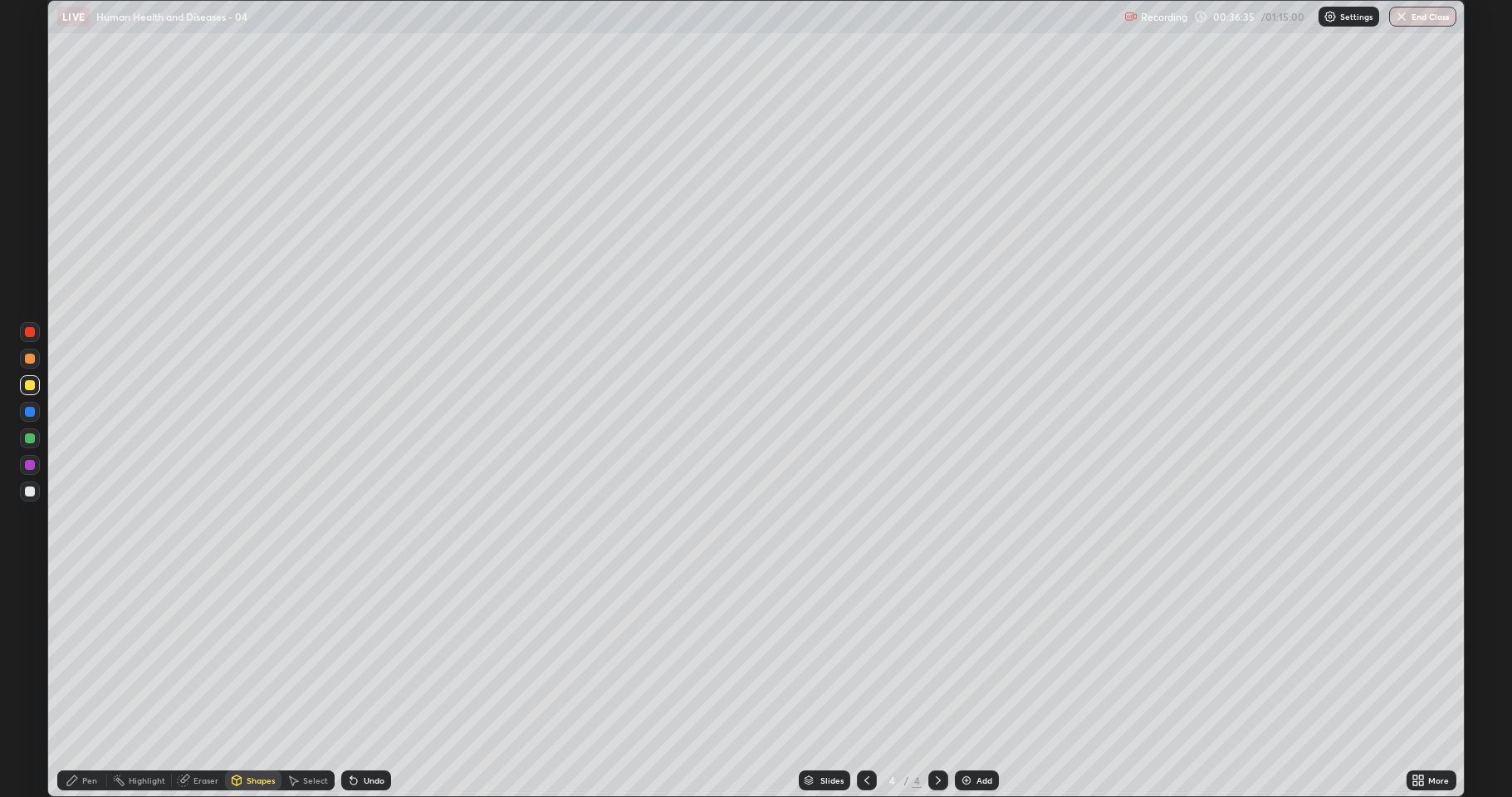
click at [363, 735] on div "Undo" at bounding box center [366, 780] width 50 height 20
click at [84, 735] on div "Pen" at bounding box center [89, 780] width 15 height 9
click at [28, 492] on div at bounding box center [30, 492] width 10 height 10
click at [366, 735] on div "Undo" at bounding box center [374, 780] width 20 height 9
click at [31, 382] on div at bounding box center [30, 385] width 10 height 10
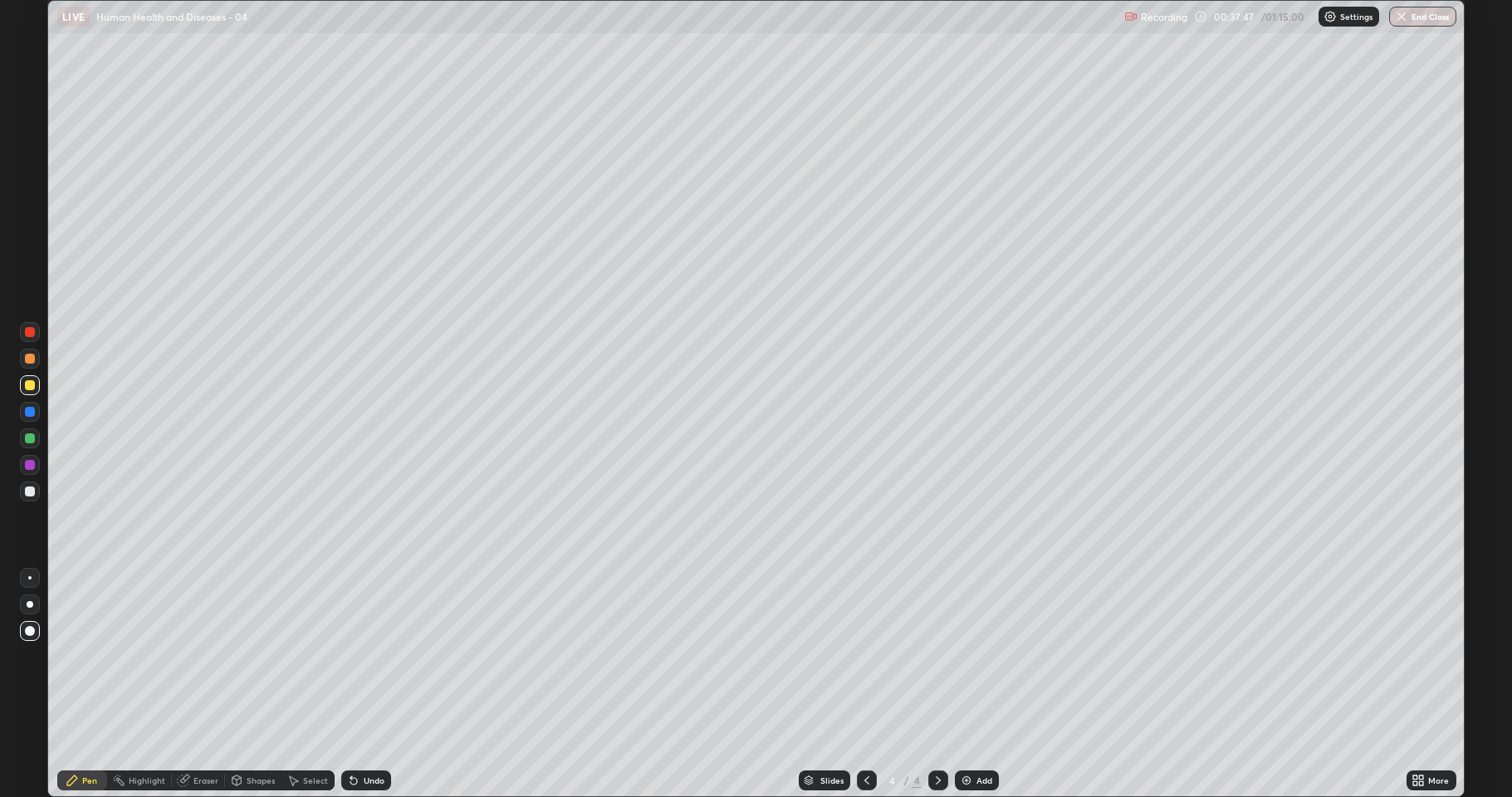
click at [30, 578] on div at bounding box center [29, 578] width 3 height 3
click at [29, 361] on div at bounding box center [30, 359] width 10 height 10
click at [1415, 735] on icon at bounding box center [1415, 777] width 4 height 4
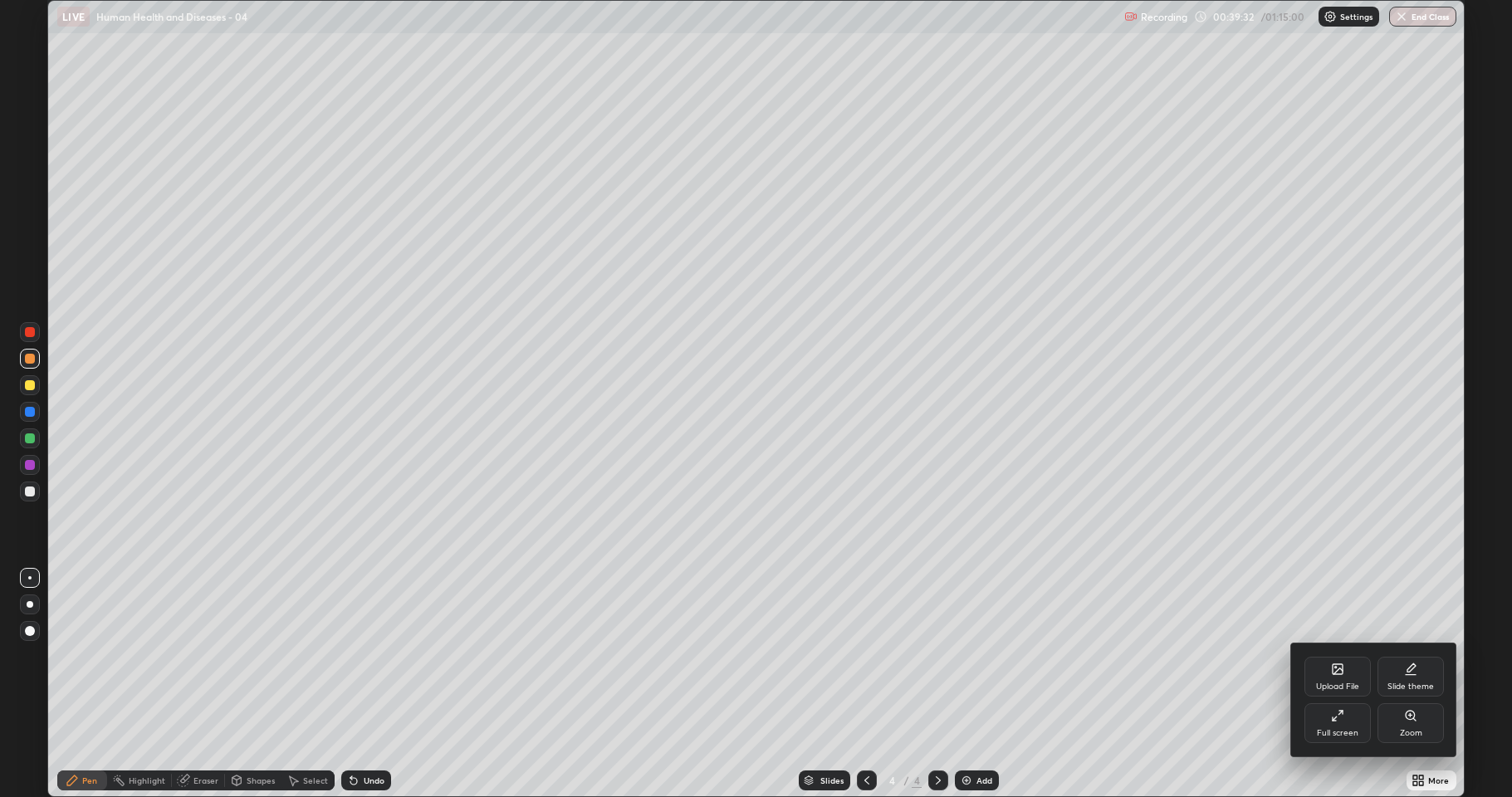
click at [1343, 720] on icon at bounding box center [1338, 716] width 14 height 14
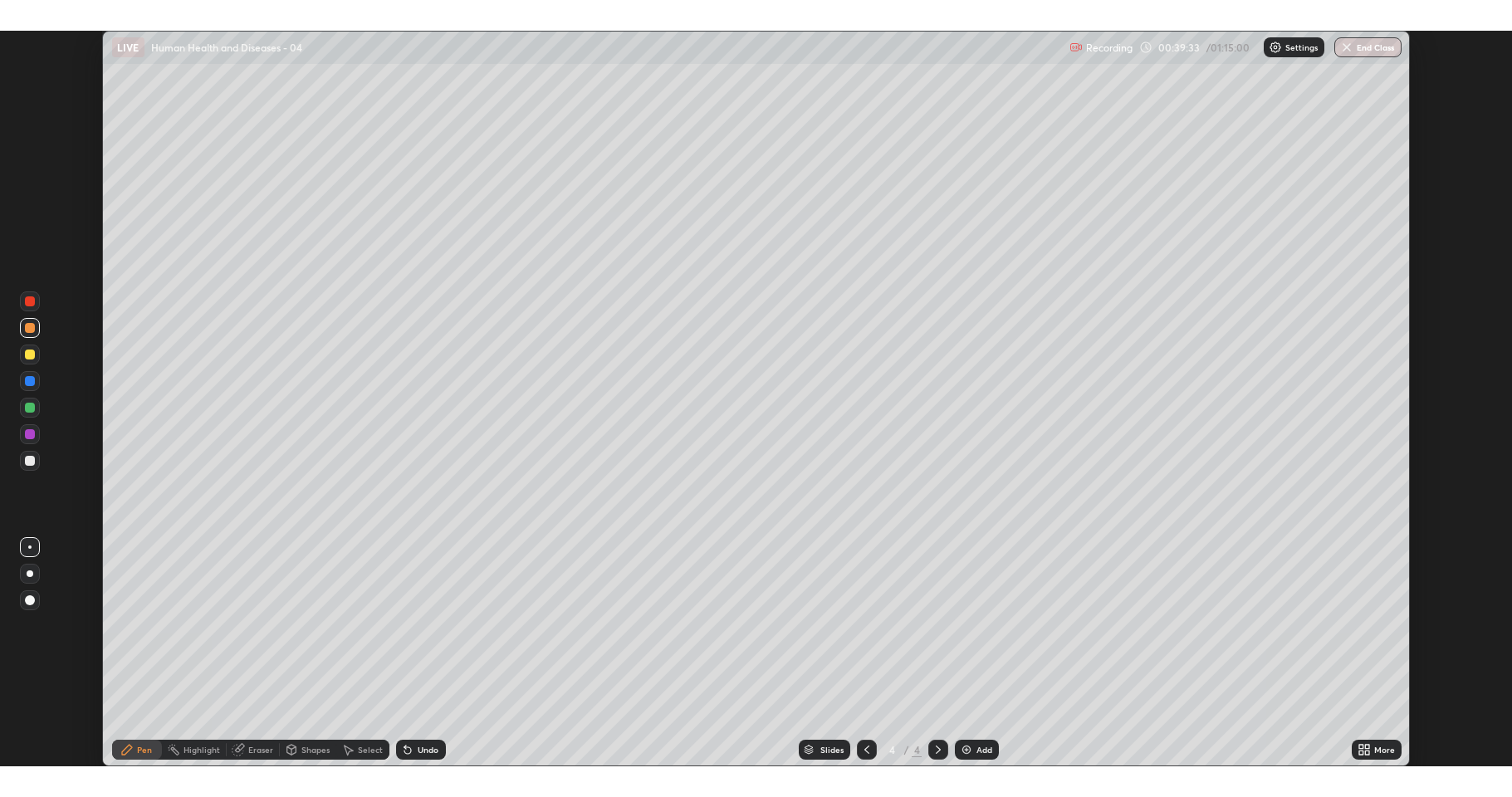
scroll to position [82307, 81528]
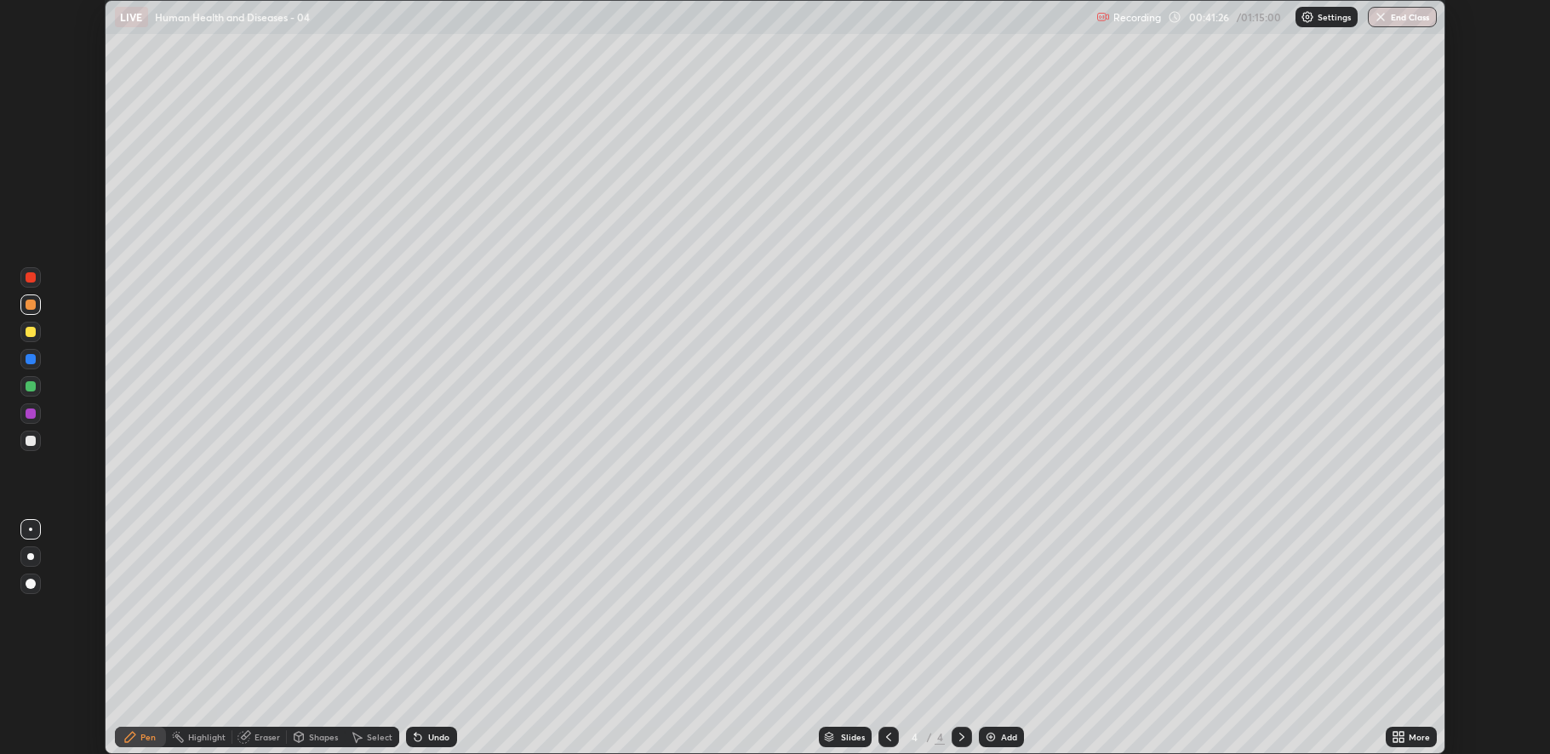
click at [22, 306] on div at bounding box center [30, 305] width 20 height 20
click at [428, 741] on div "Undo" at bounding box center [438, 737] width 21 height 9
click at [29, 305] on div at bounding box center [31, 305] width 10 height 10
click at [33, 387] on div at bounding box center [31, 386] width 10 height 10
click at [22, 360] on div at bounding box center [30, 359] width 20 height 20
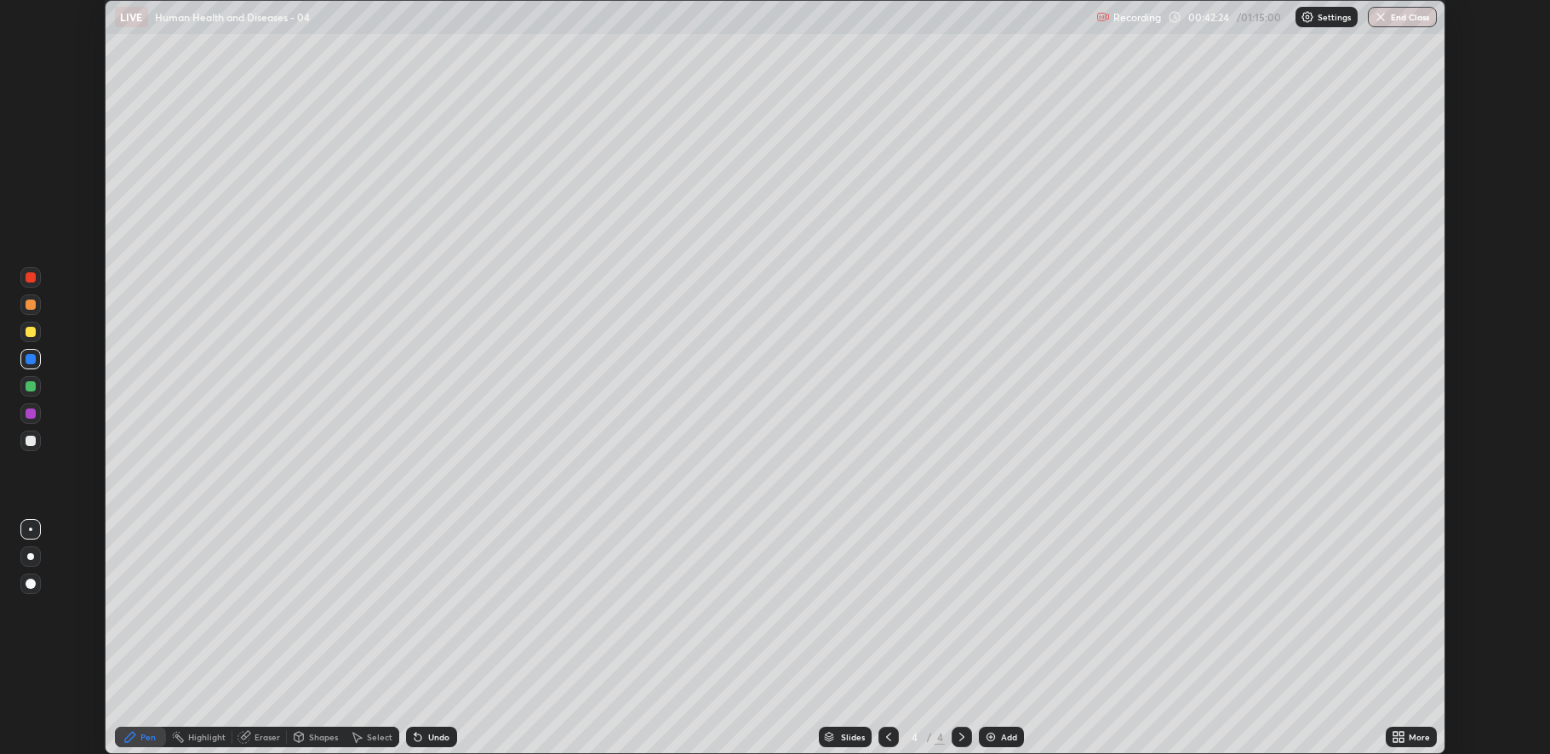
click at [37, 422] on div at bounding box center [30, 414] width 20 height 20
click at [31, 306] on div at bounding box center [31, 305] width 10 height 10
click at [1395, 740] on icon at bounding box center [1396, 740] width 4 height 4
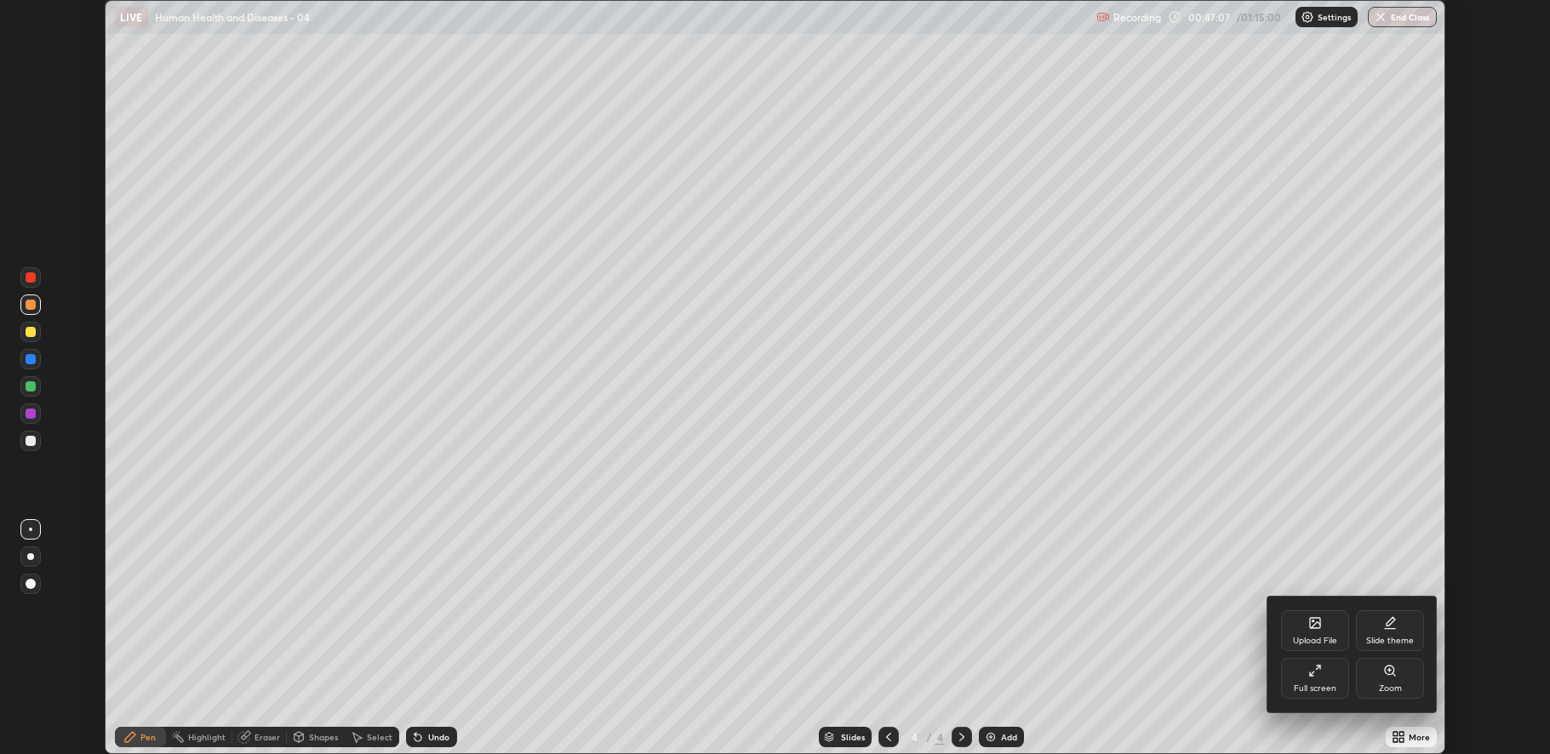
click at [1321, 678] on div "Full screen" at bounding box center [1315, 678] width 68 height 41
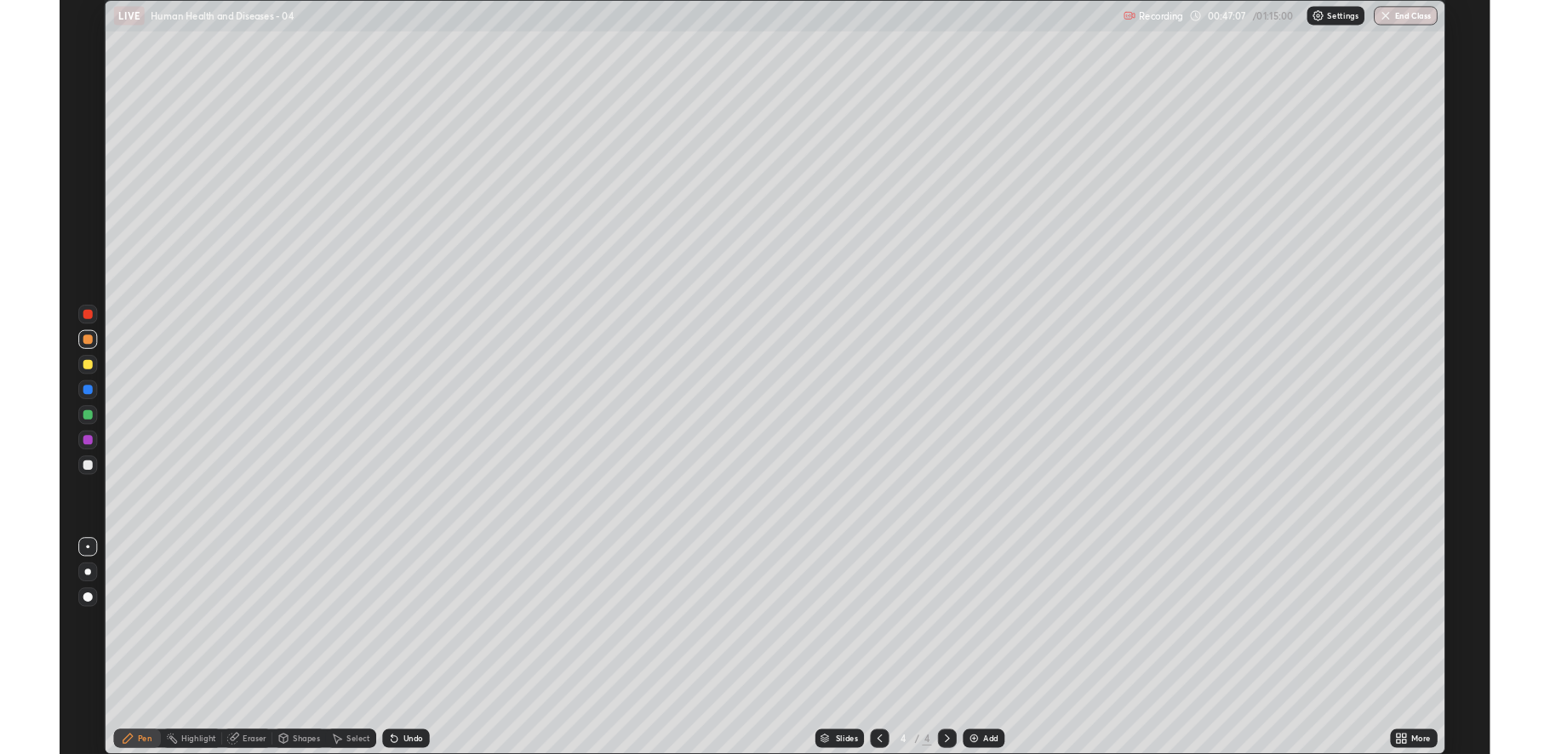
scroll to position [817, 1550]
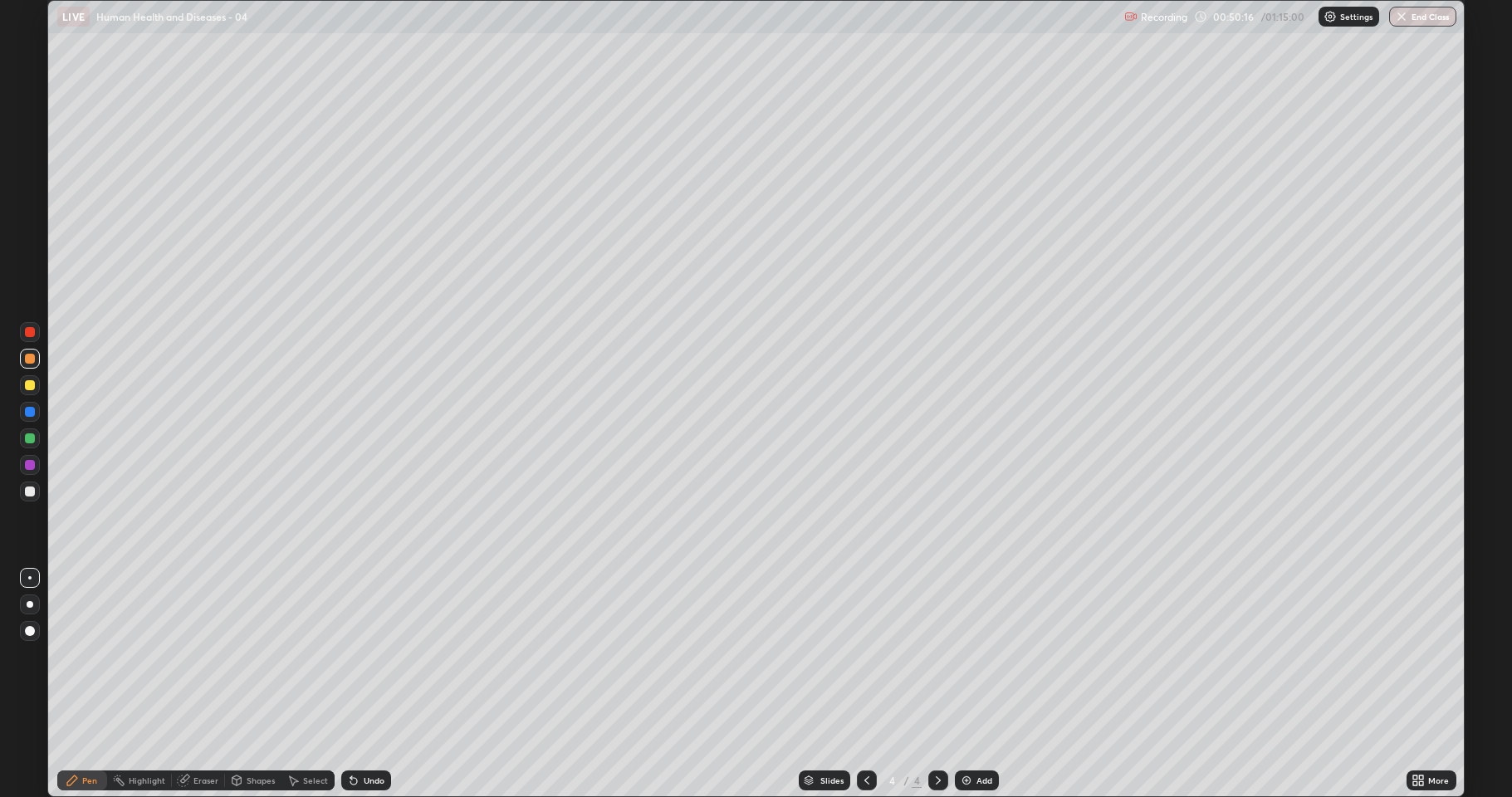
click at [1421, 735] on icon at bounding box center [1422, 783] width 4 height 4
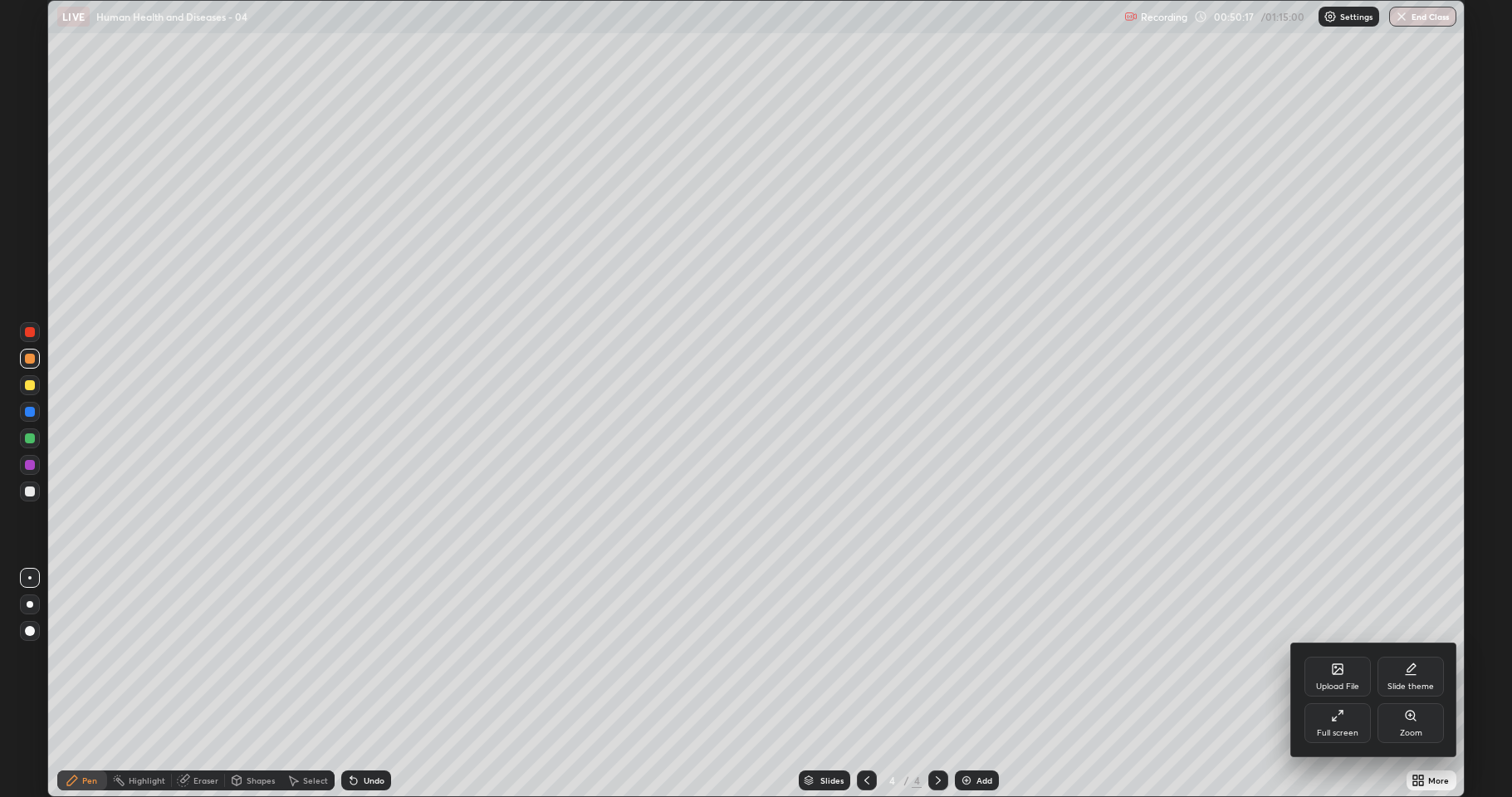
click at [1346, 728] on div "Full screen" at bounding box center [1337, 723] width 66 height 40
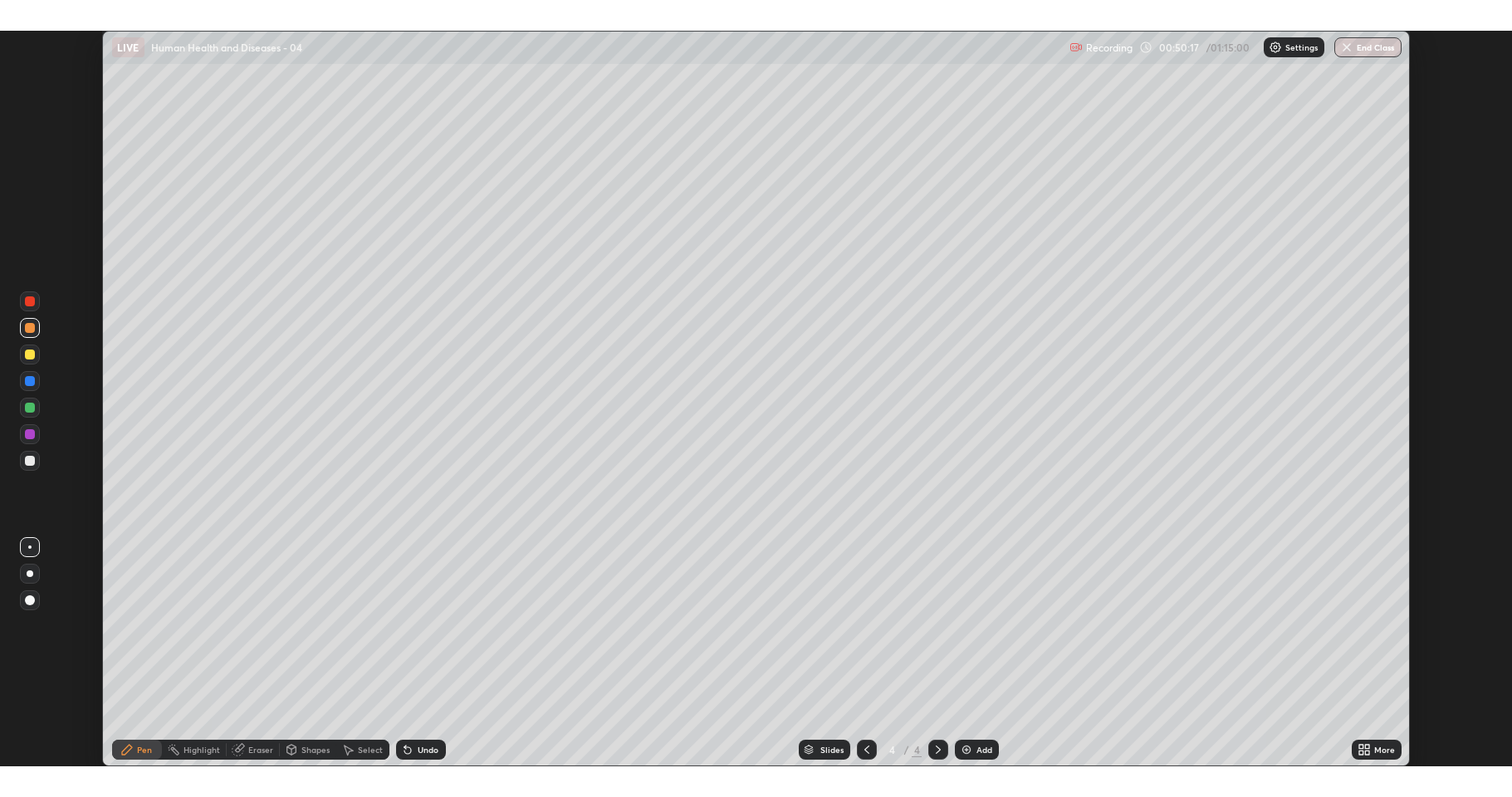
scroll to position [82307, 81528]
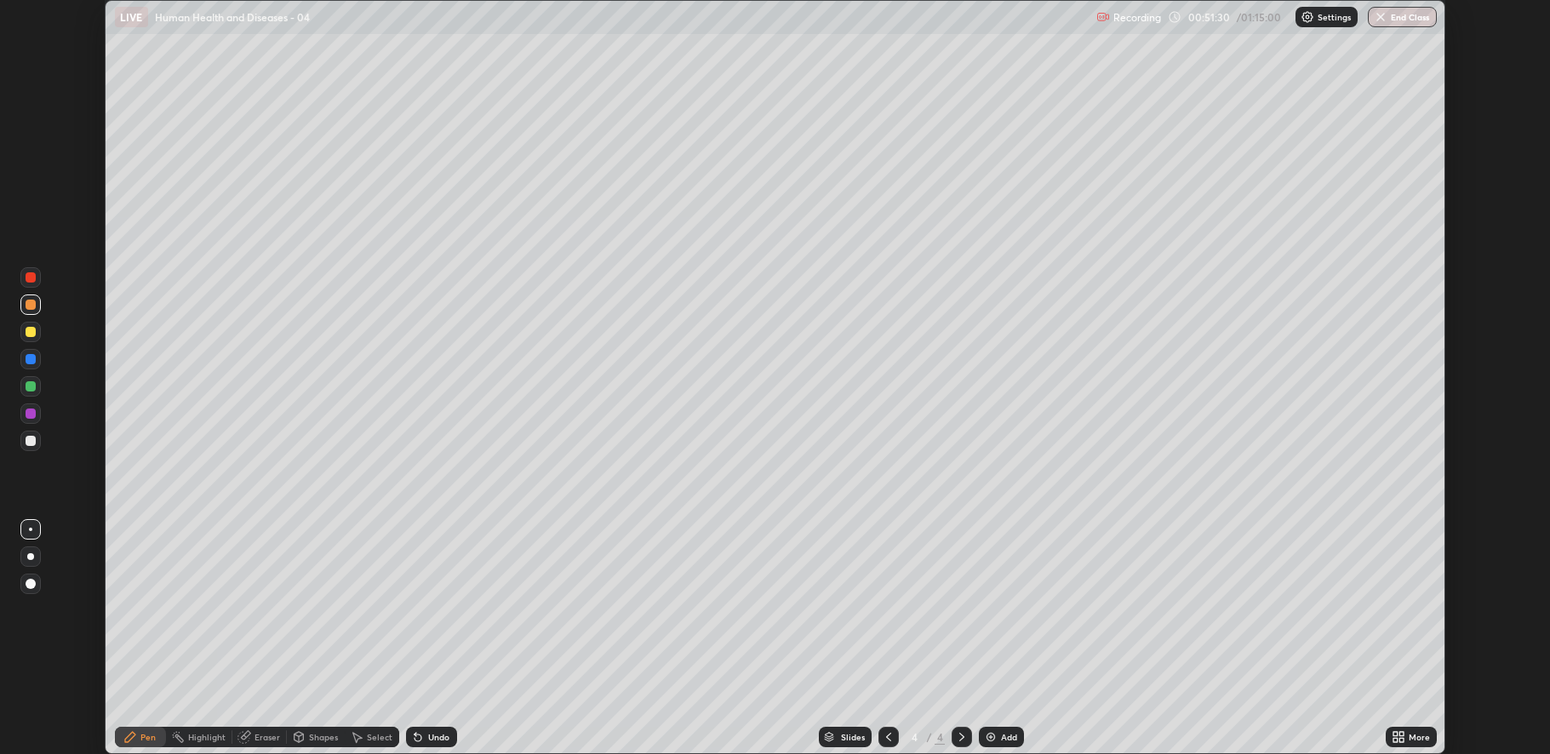
click at [1396, 732] on icon at bounding box center [1396, 734] width 4 height 4
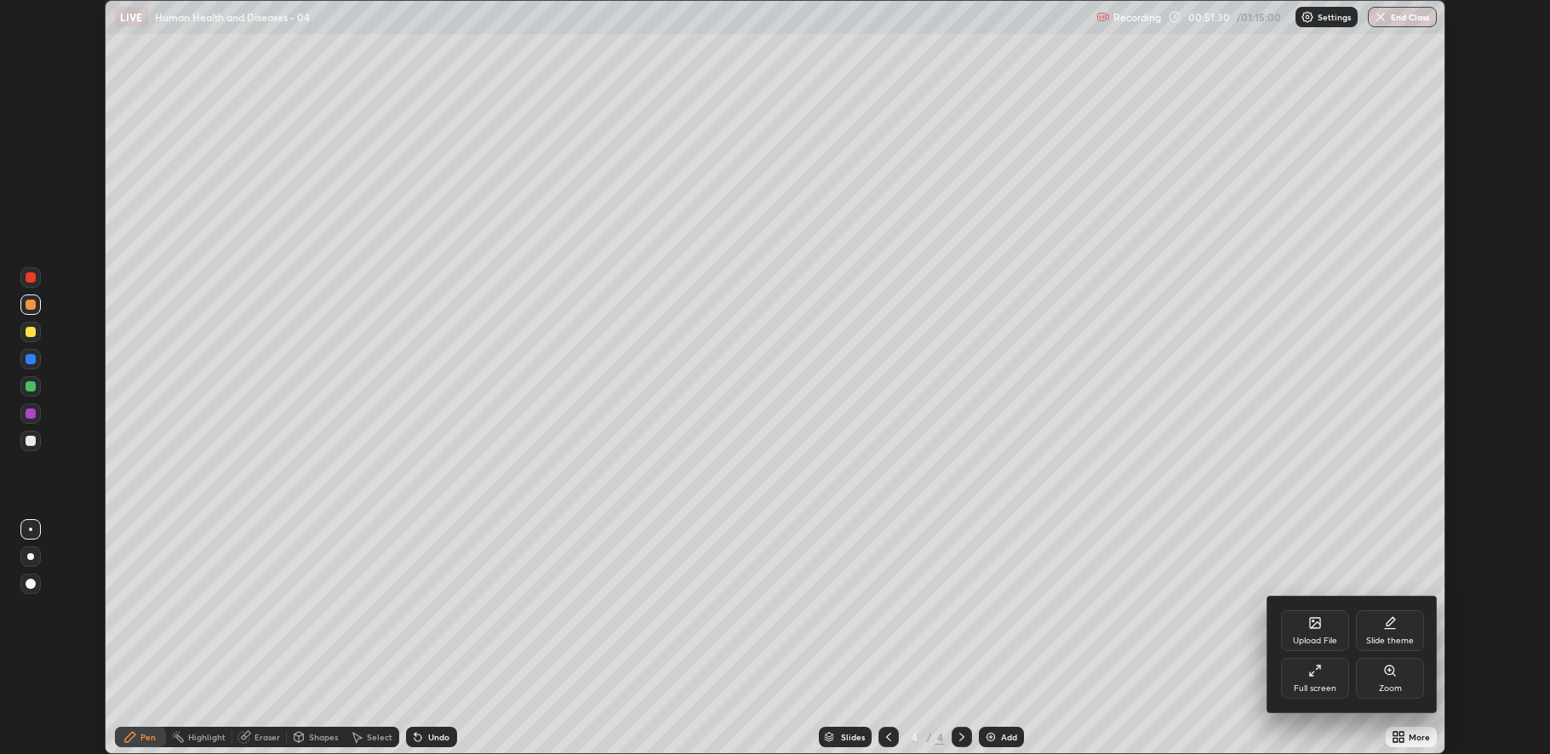
click at [1319, 668] on icon at bounding box center [1315, 671] width 14 height 14
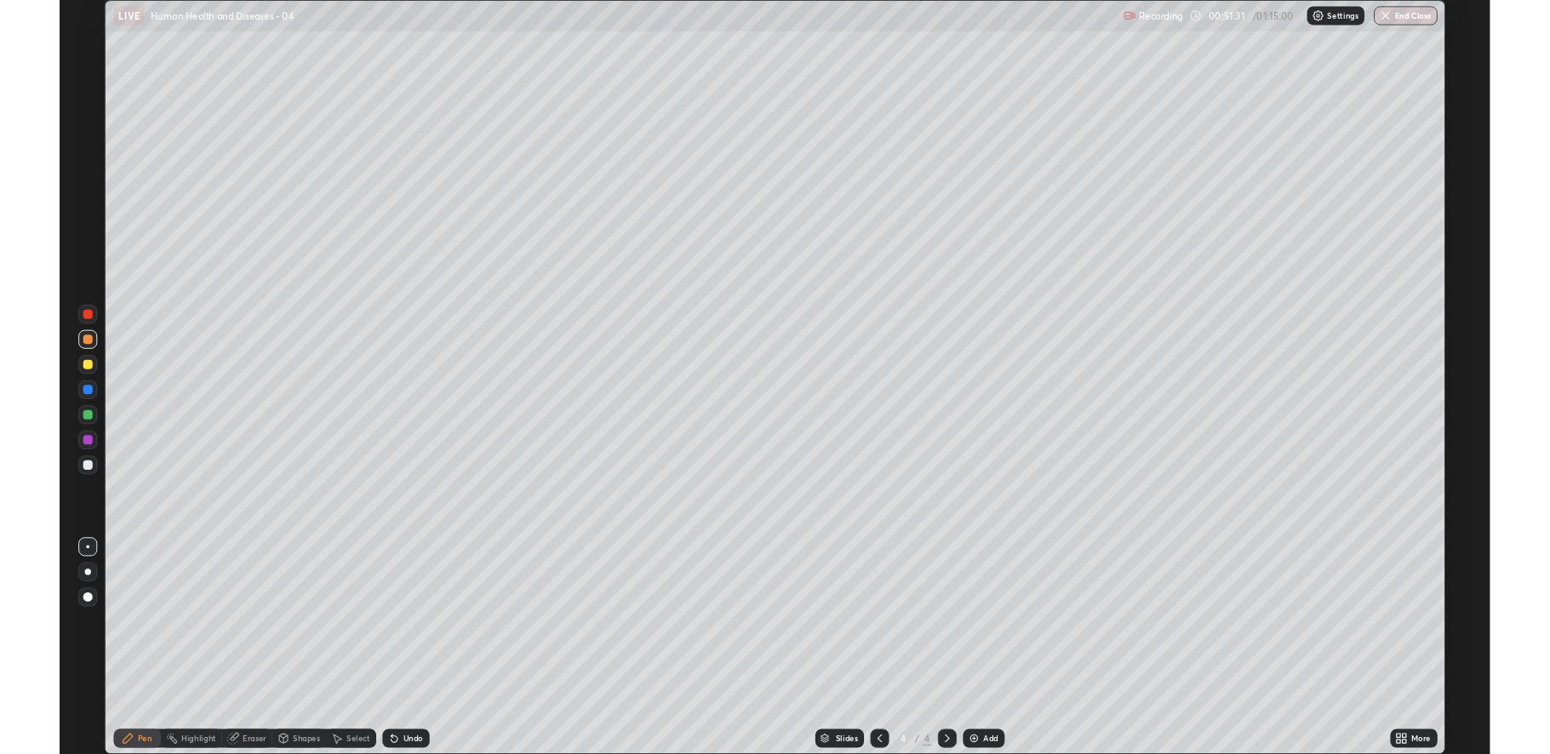
scroll to position [817, 1550]
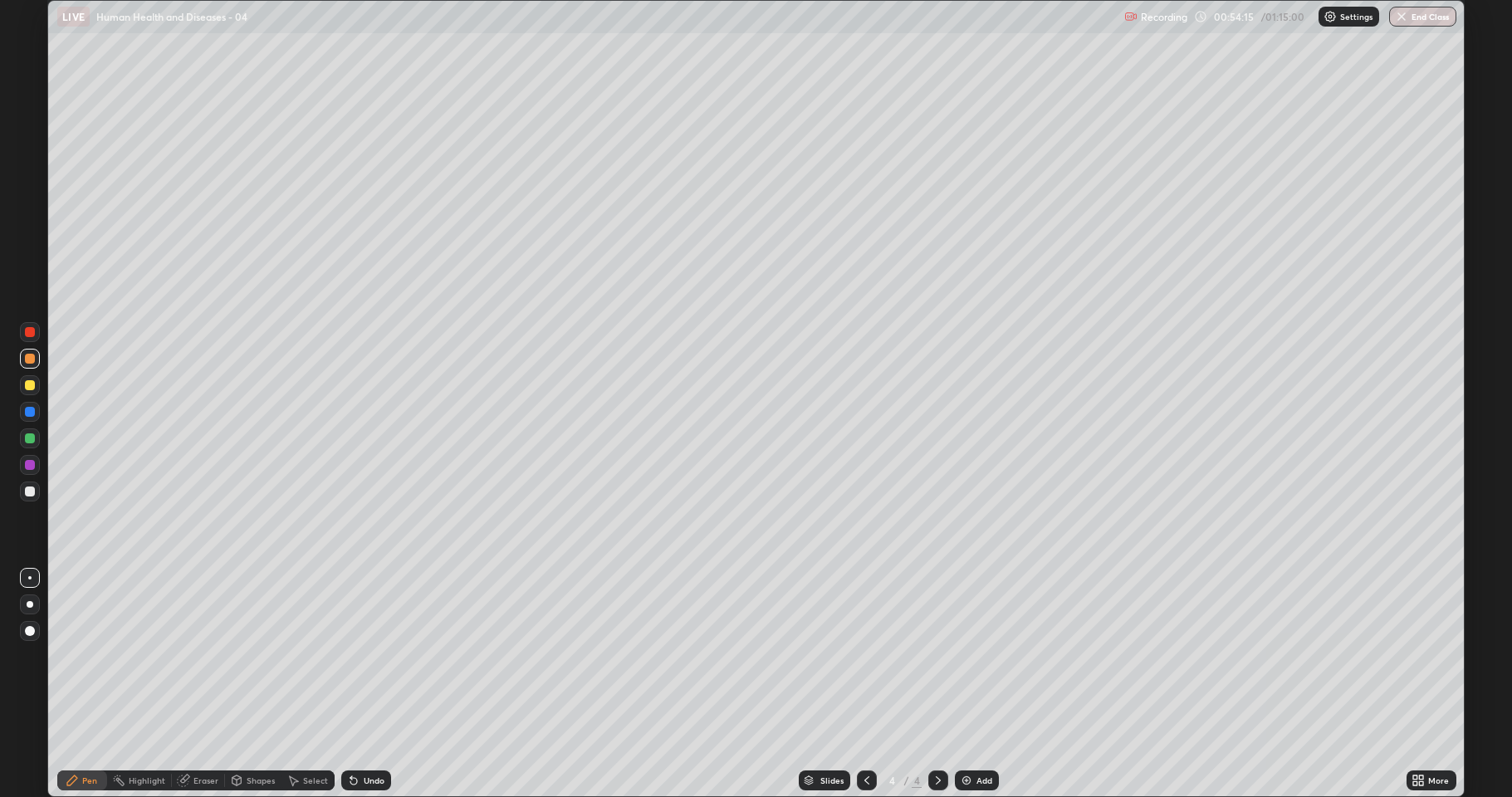
click at [1415, 735] on icon at bounding box center [1418, 780] width 14 height 14
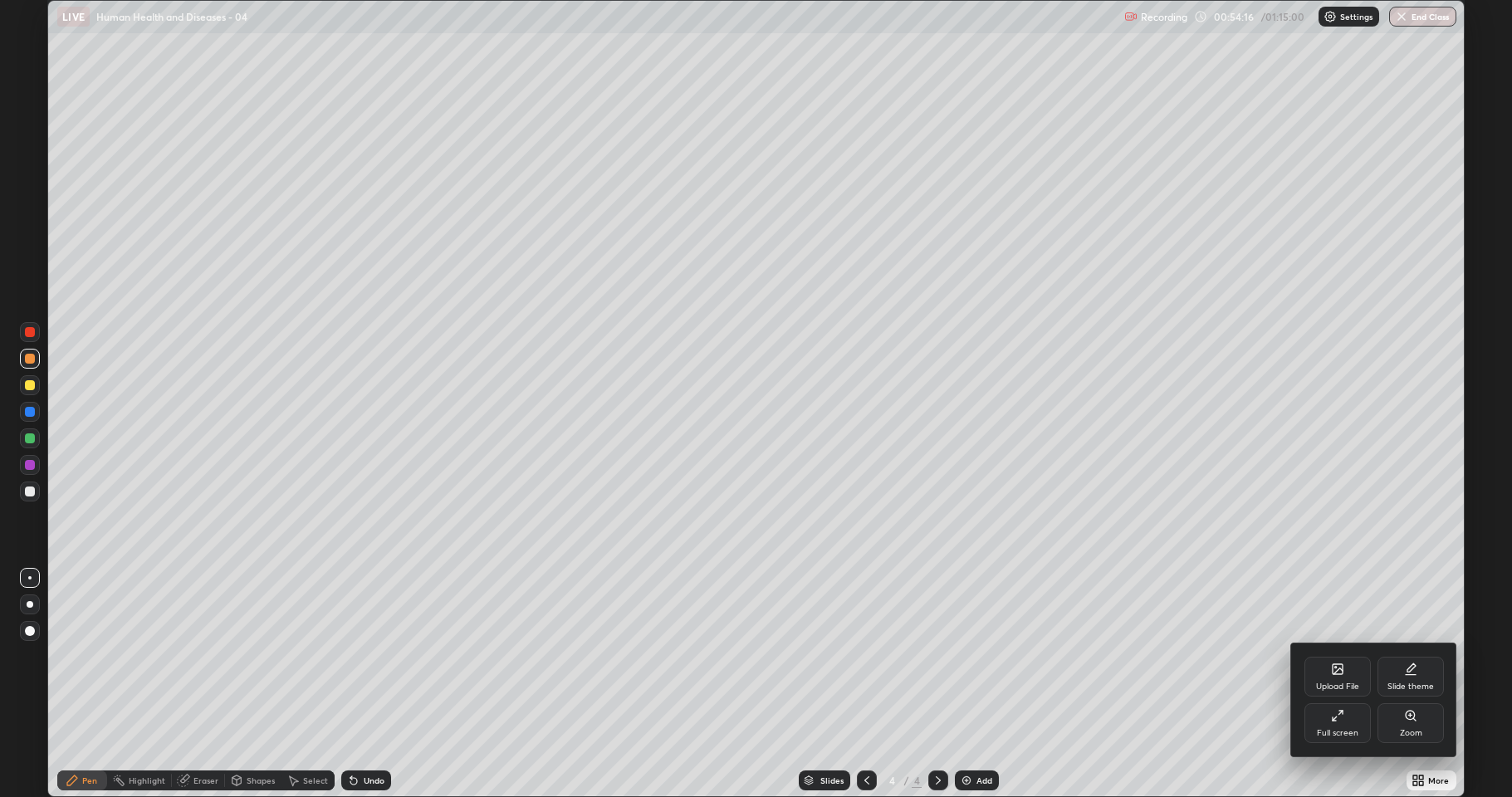
click at [1323, 730] on div "Full screen" at bounding box center [1337, 733] width 42 height 9
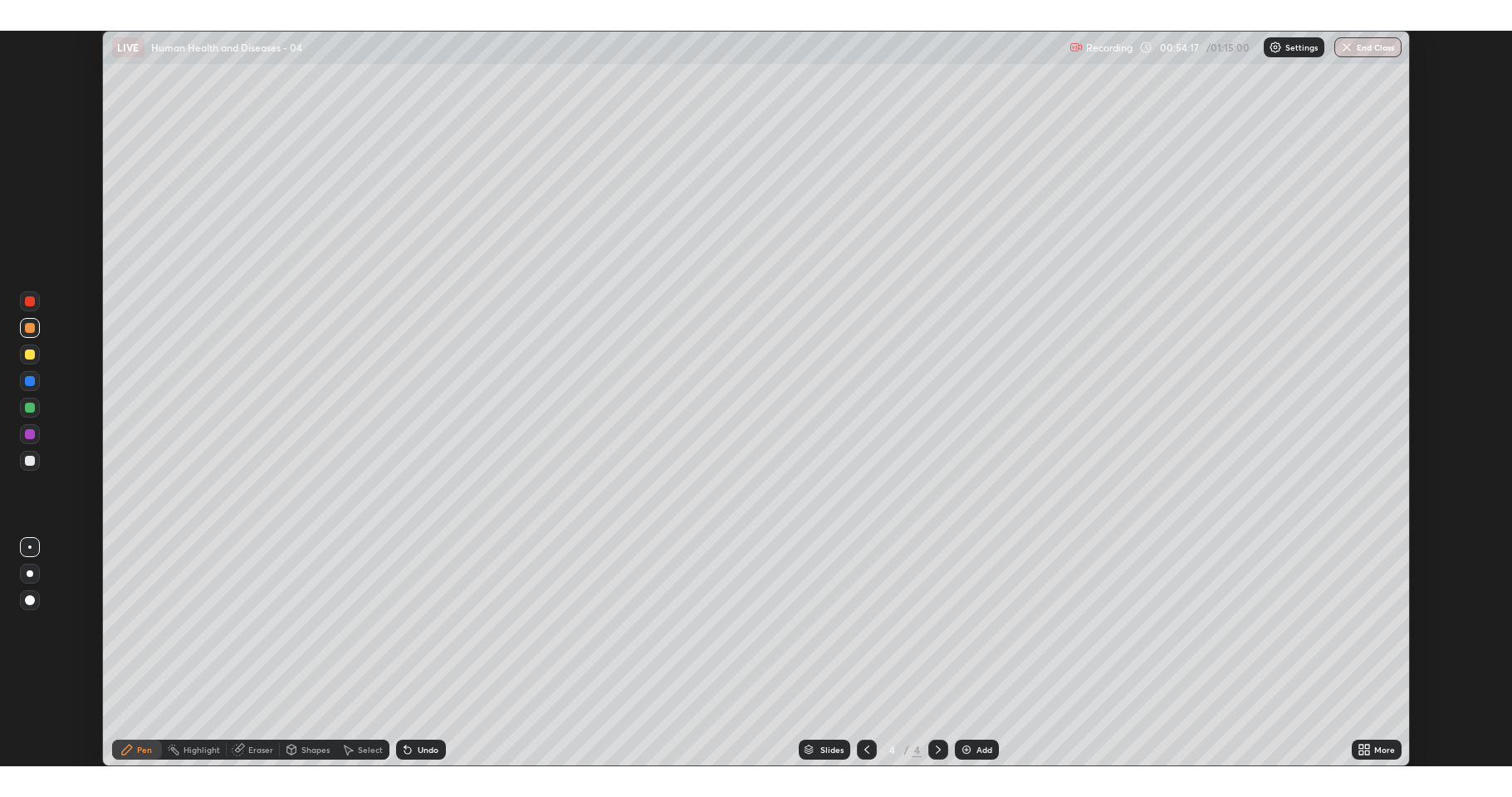
scroll to position [82307, 81528]
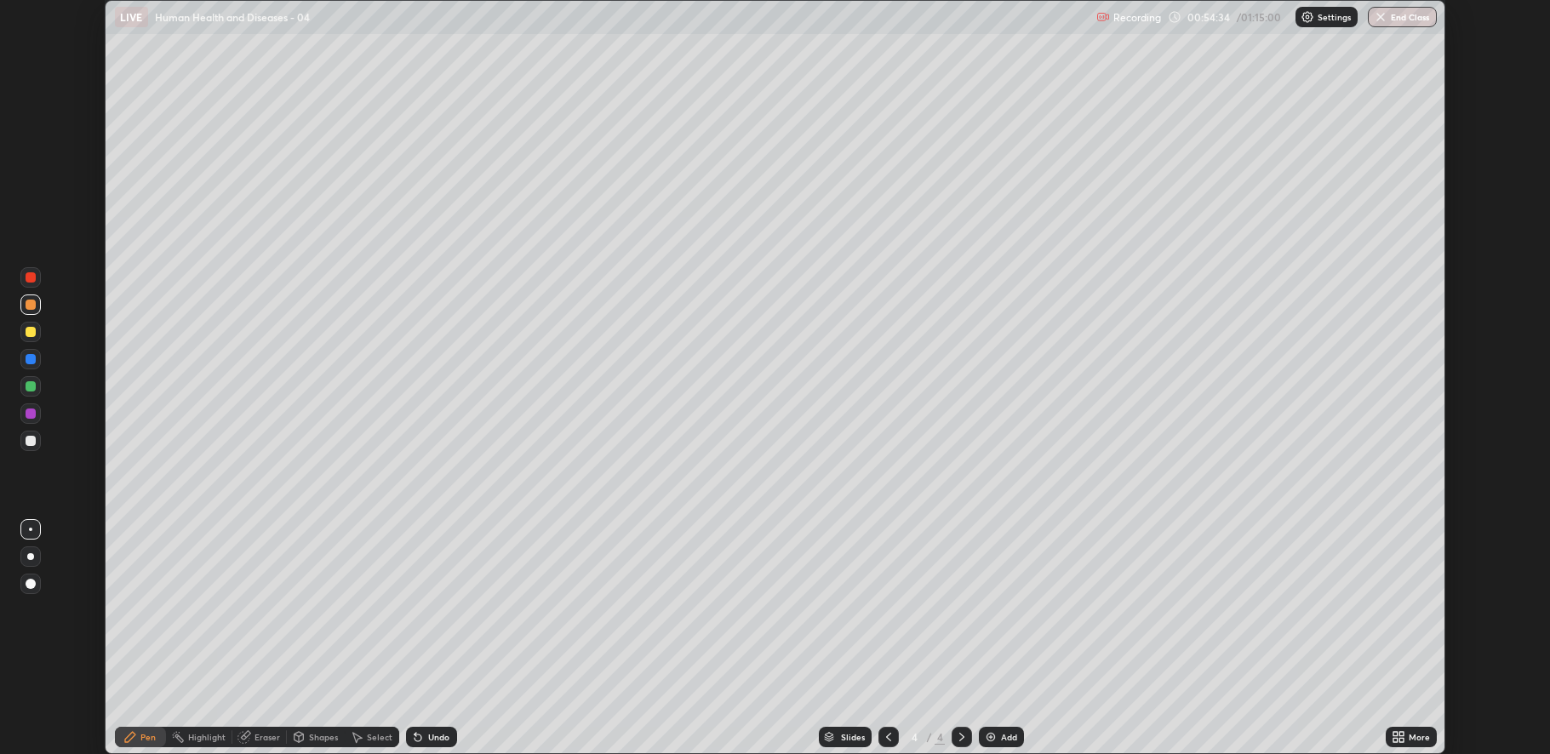
click at [998, 738] on div "Add" at bounding box center [1001, 737] width 45 height 20
click at [1398, 735] on icon at bounding box center [1396, 734] width 4 height 4
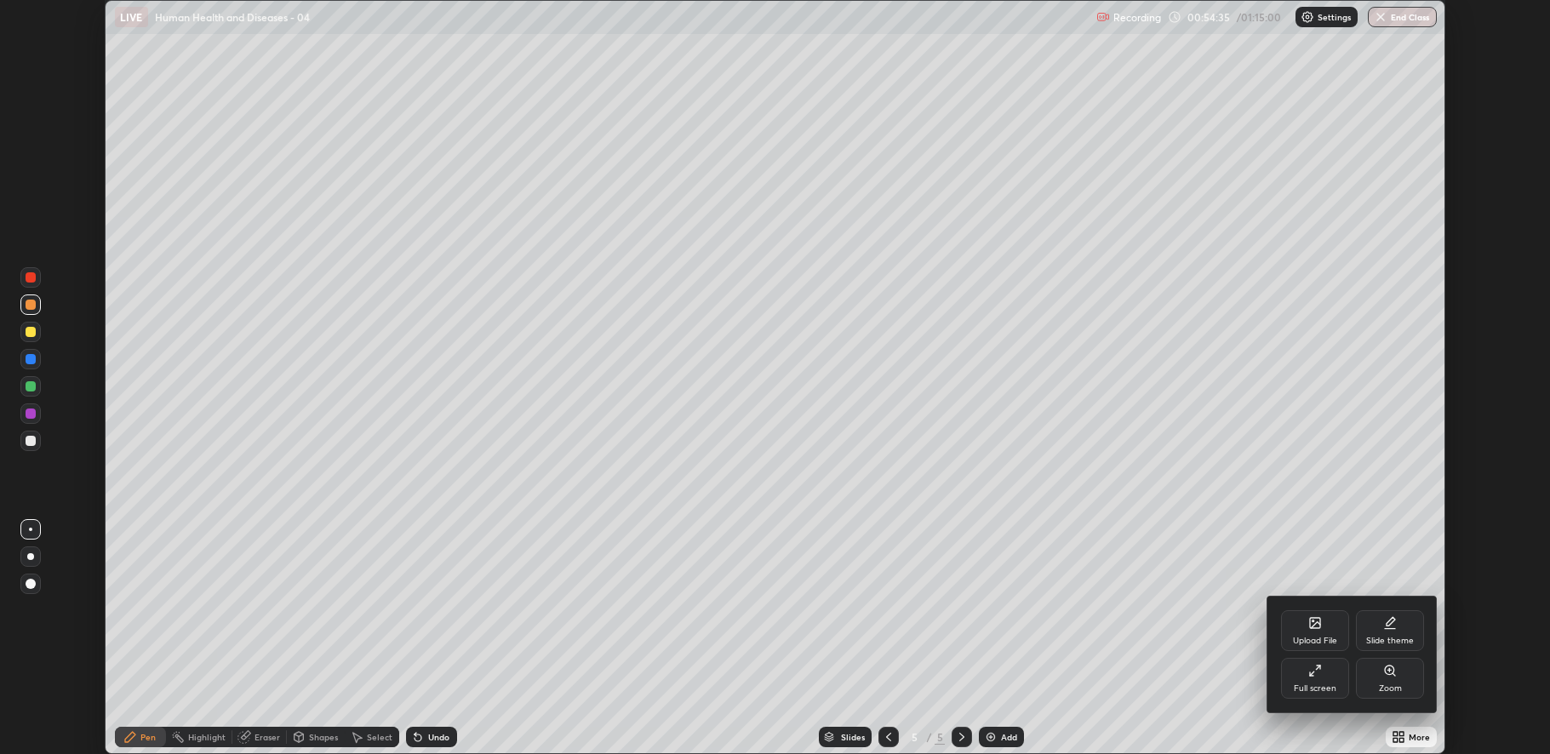
click at [1300, 684] on div "Full screen" at bounding box center [1315, 688] width 43 height 9
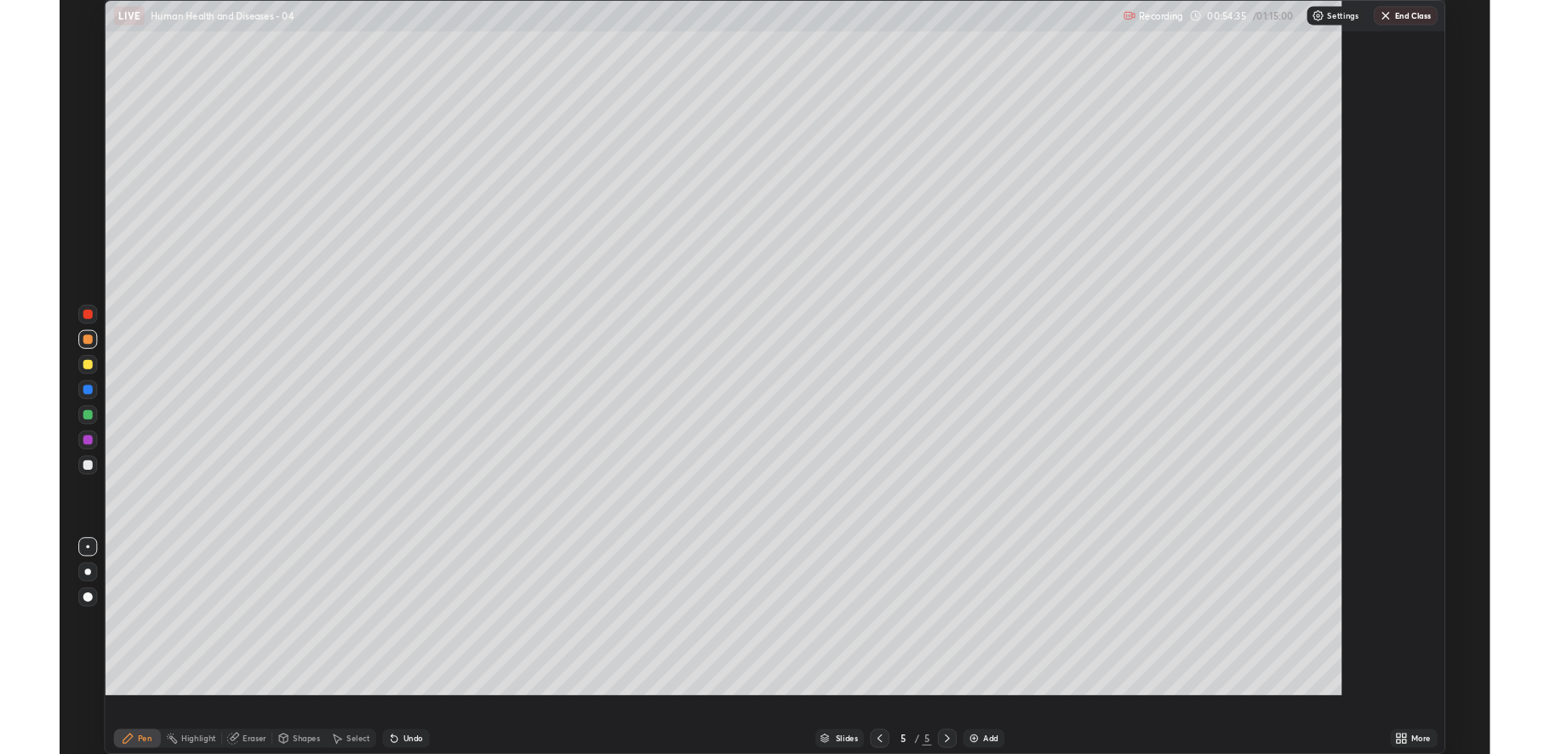
scroll to position [817, 1550]
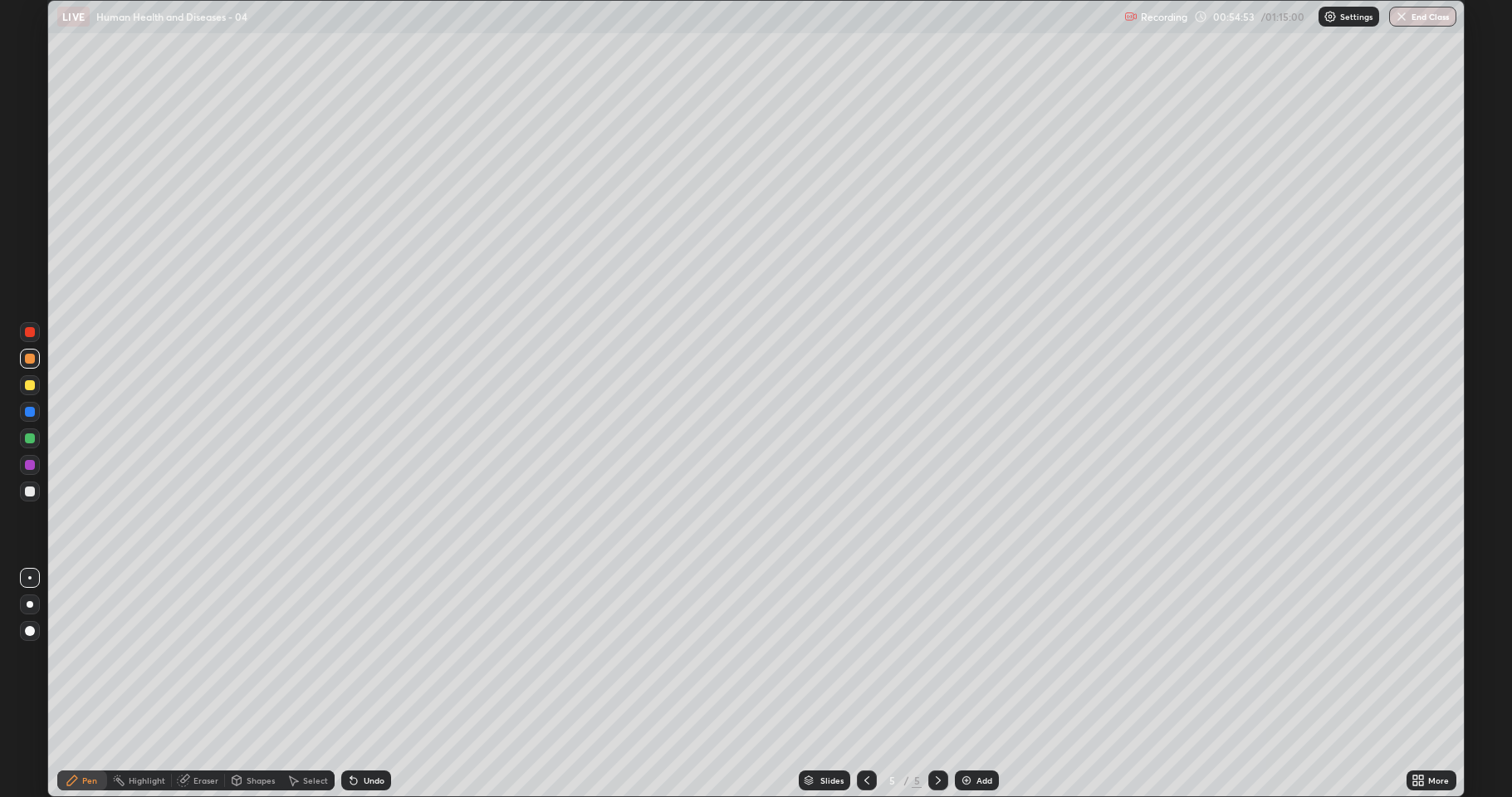
click at [28, 635] on div at bounding box center [30, 631] width 10 height 10
click at [30, 578] on div at bounding box center [29, 578] width 3 height 3
click at [30, 487] on div at bounding box center [30, 492] width 10 height 10
click at [352, 735] on icon at bounding box center [353, 781] width 7 height 7
click at [370, 735] on div "Undo" at bounding box center [374, 780] width 20 height 9
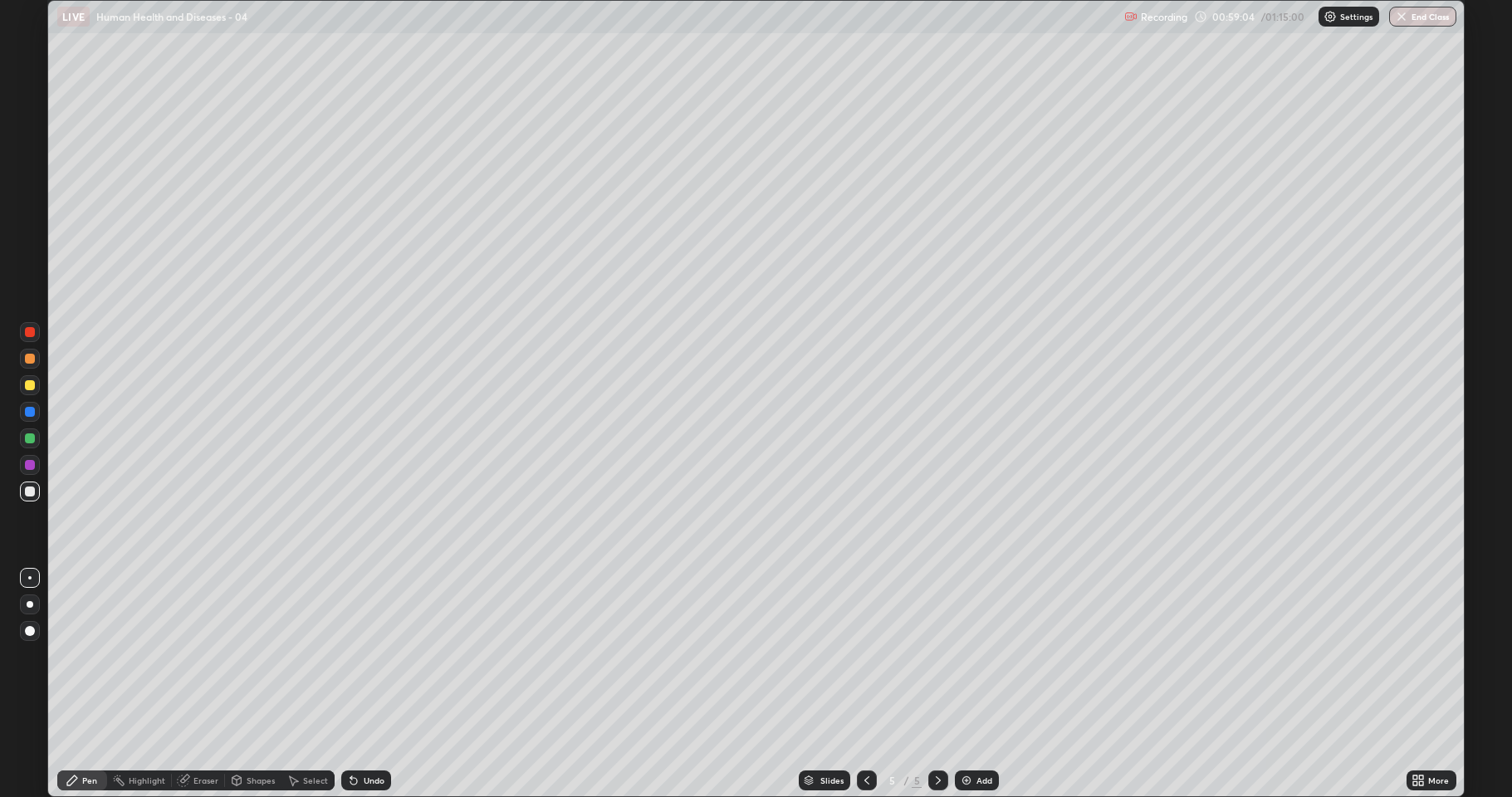
click at [366, 735] on div "Undo" at bounding box center [374, 780] width 20 height 9
click at [20, 361] on div at bounding box center [29, 359] width 20 height 20
click at [366, 735] on div "Undo" at bounding box center [374, 780] width 20 height 9
click at [373, 735] on div "Undo" at bounding box center [374, 780] width 20 height 9
click at [23, 438] on div at bounding box center [29, 438] width 20 height 20
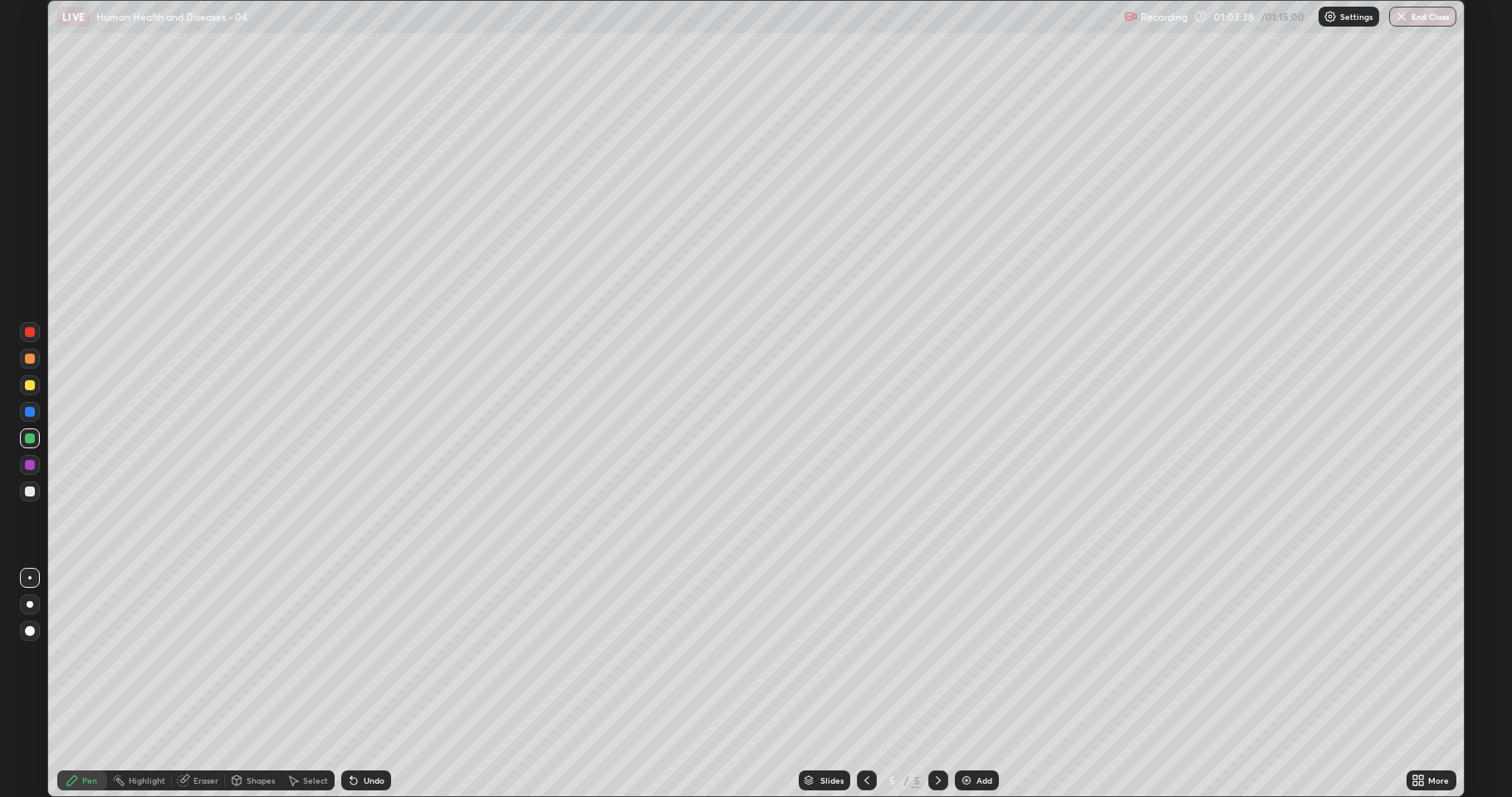
click at [25, 358] on div at bounding box center [30, 359] width 10 height 10
click at [1421, 19] on button "End Class" at bounding box center [1422, 17] width 67 height 20
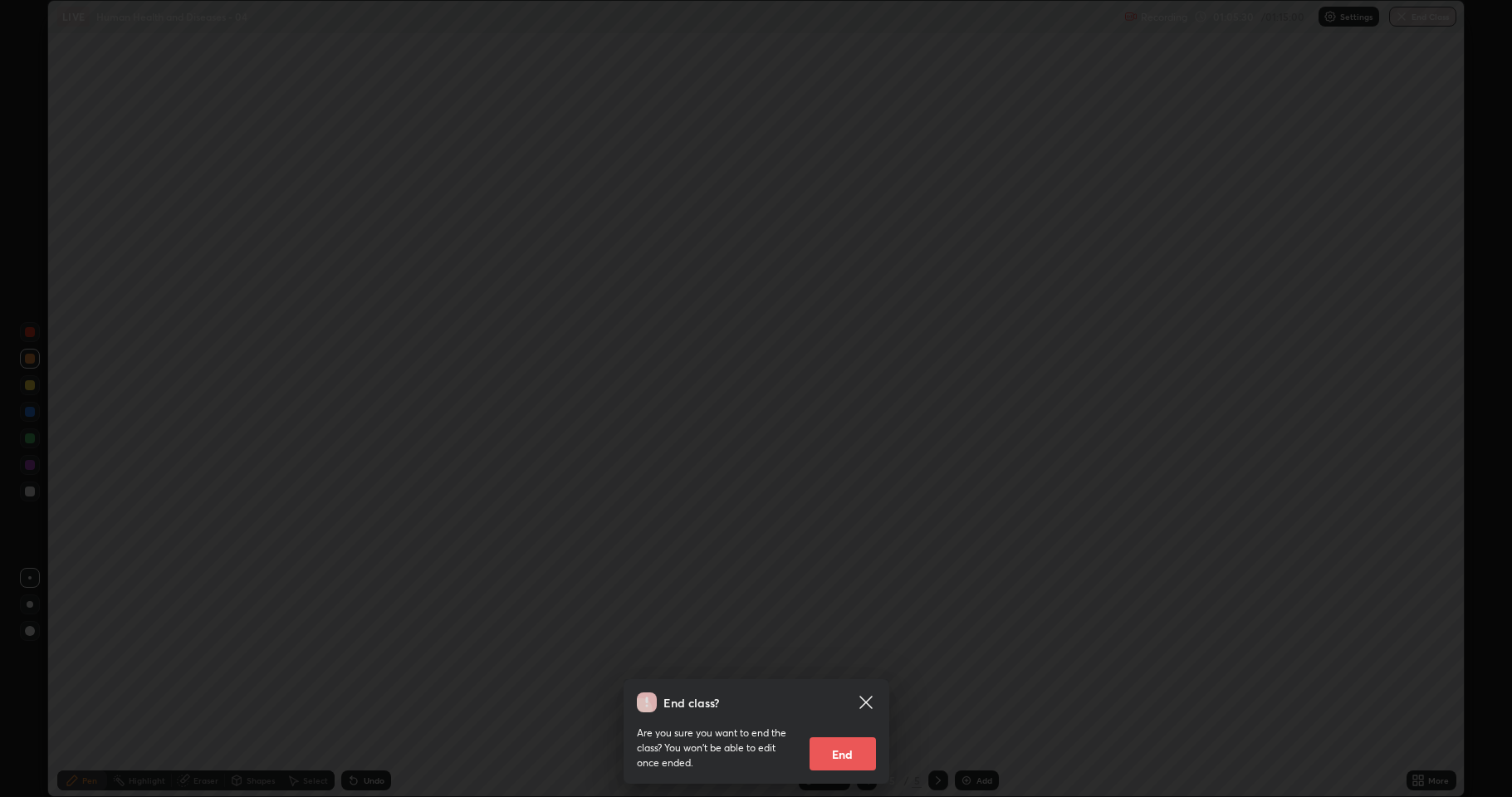
click at [850, 735] on button "End" at bounding box center [843, 754] width 66 height 33
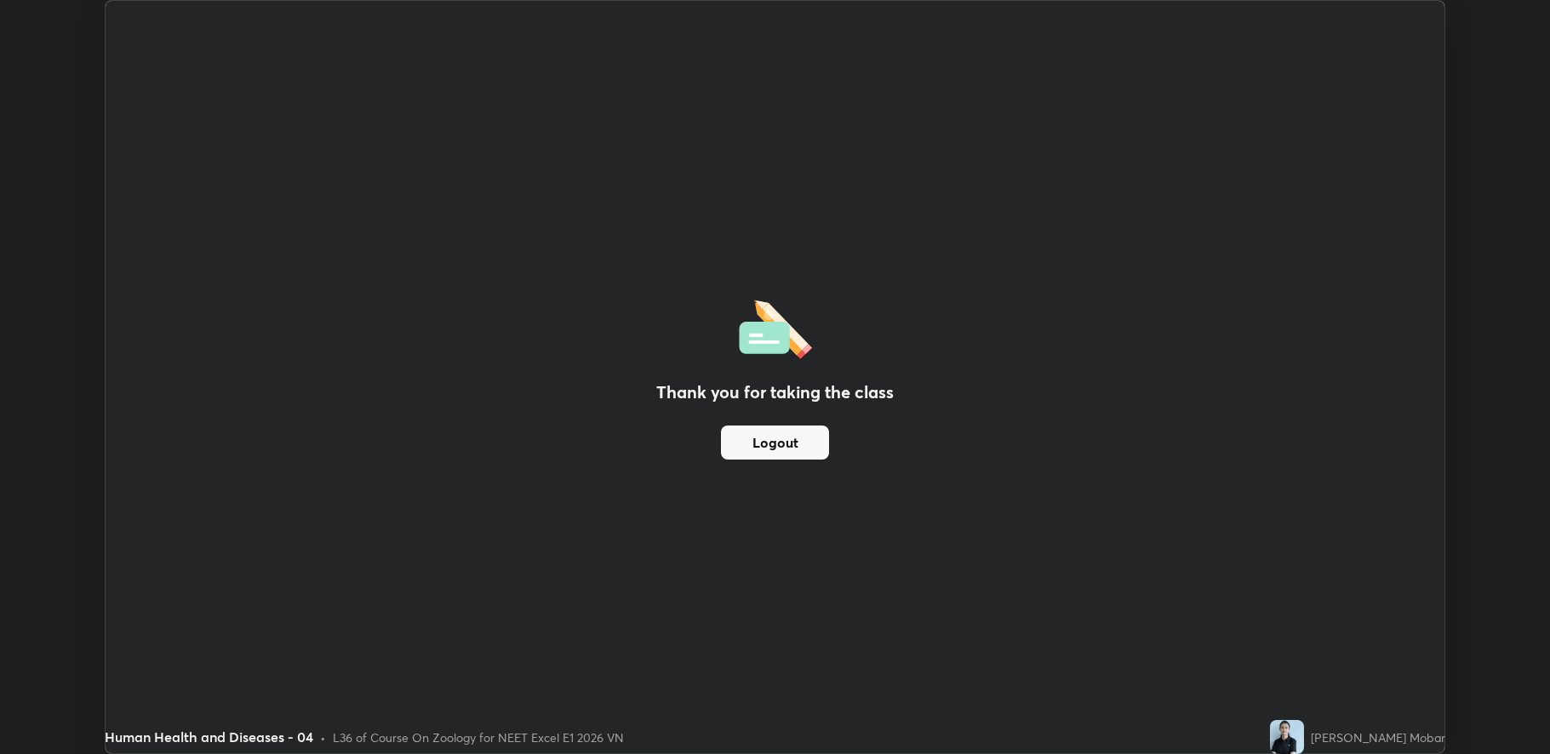
scroll to position [84372, 83577]
